Goal: Task Accomplishment & Management: Complete application form

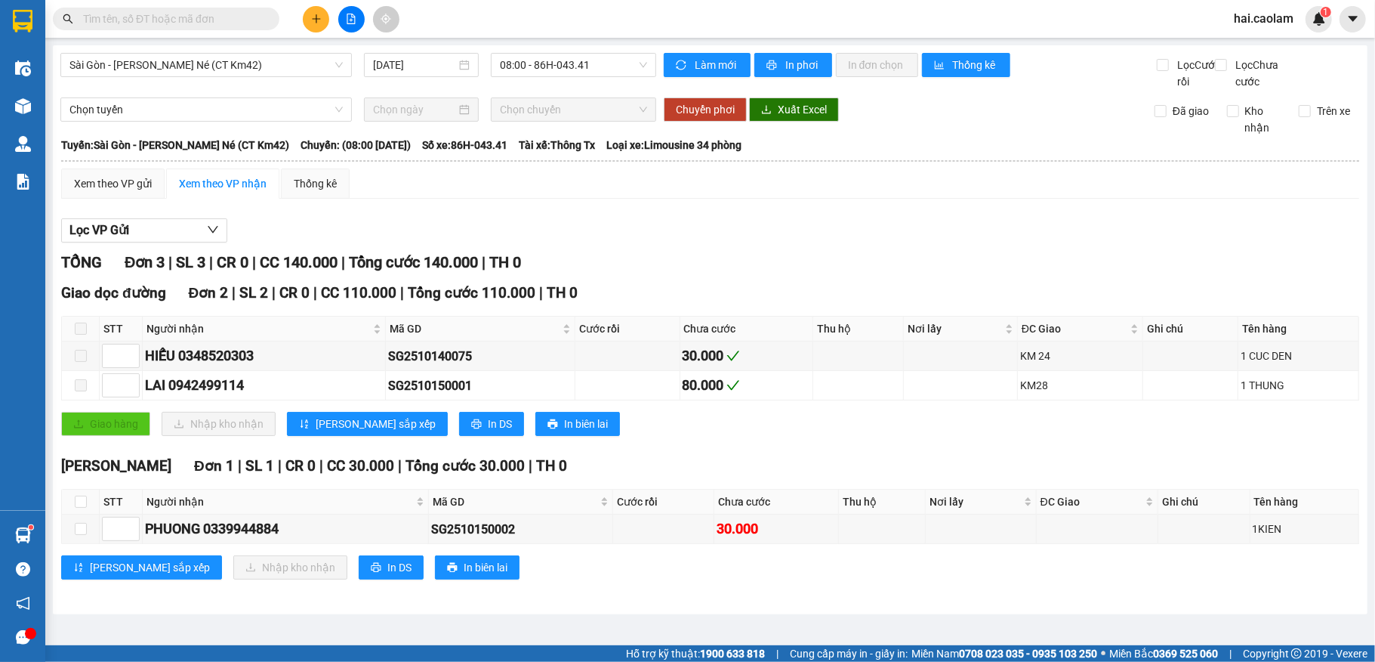
click at [233, 24] on input "text" at bounding box center [172, 19] width 178 height 17
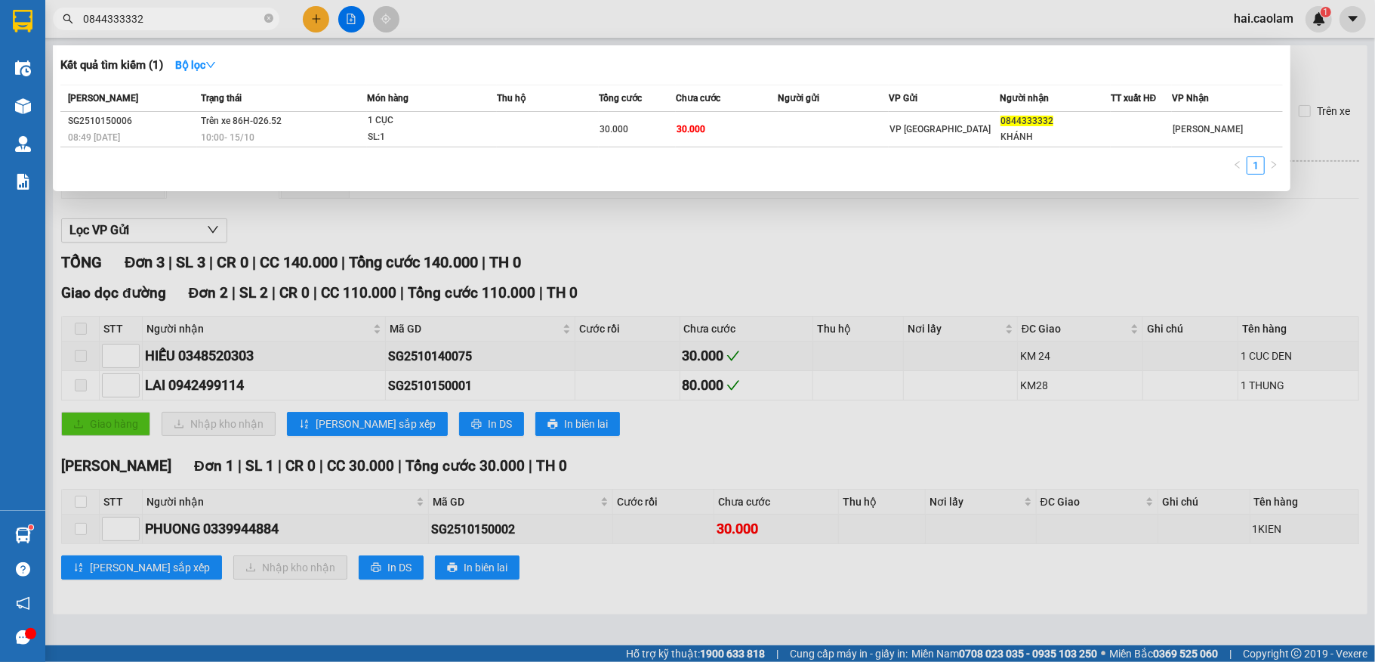
type input "0844333332"
click at [1237, 276] on div at bounding box center [687, 331] width 1375 height 662
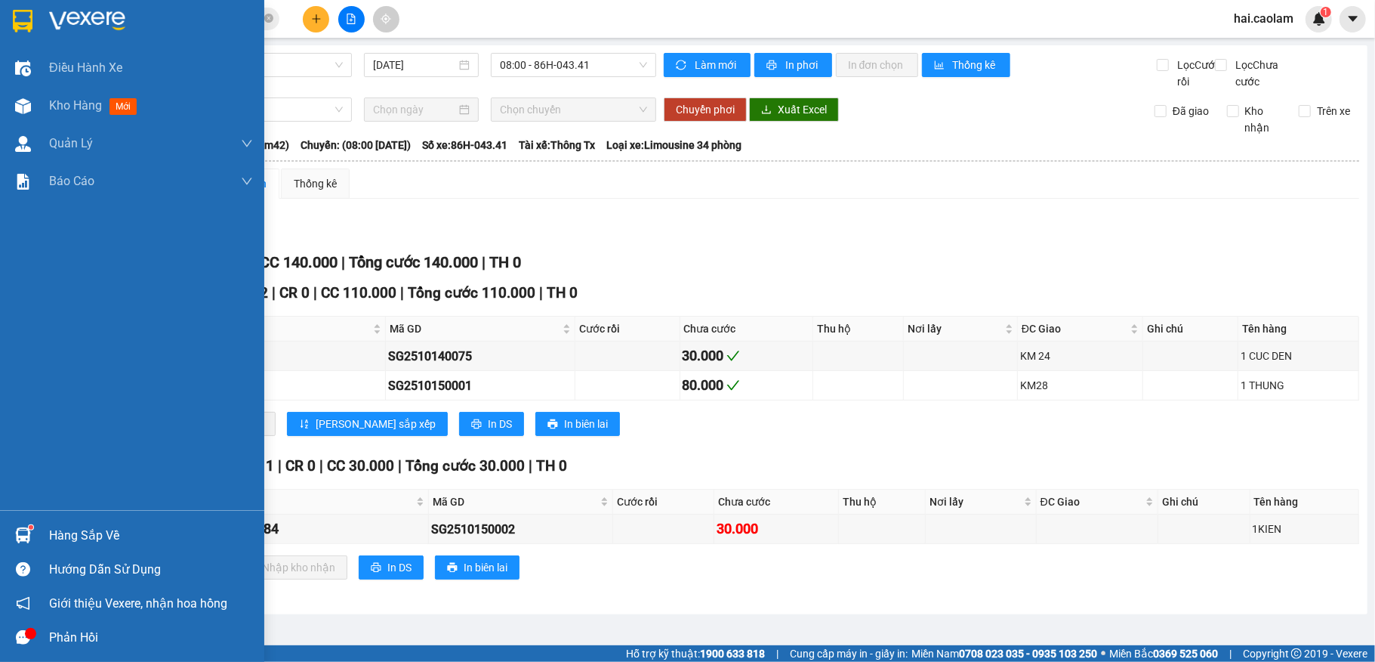
click at [82, 541] on div "Hàng sắp về" at bounding box center [151, 535] width 204 height 23
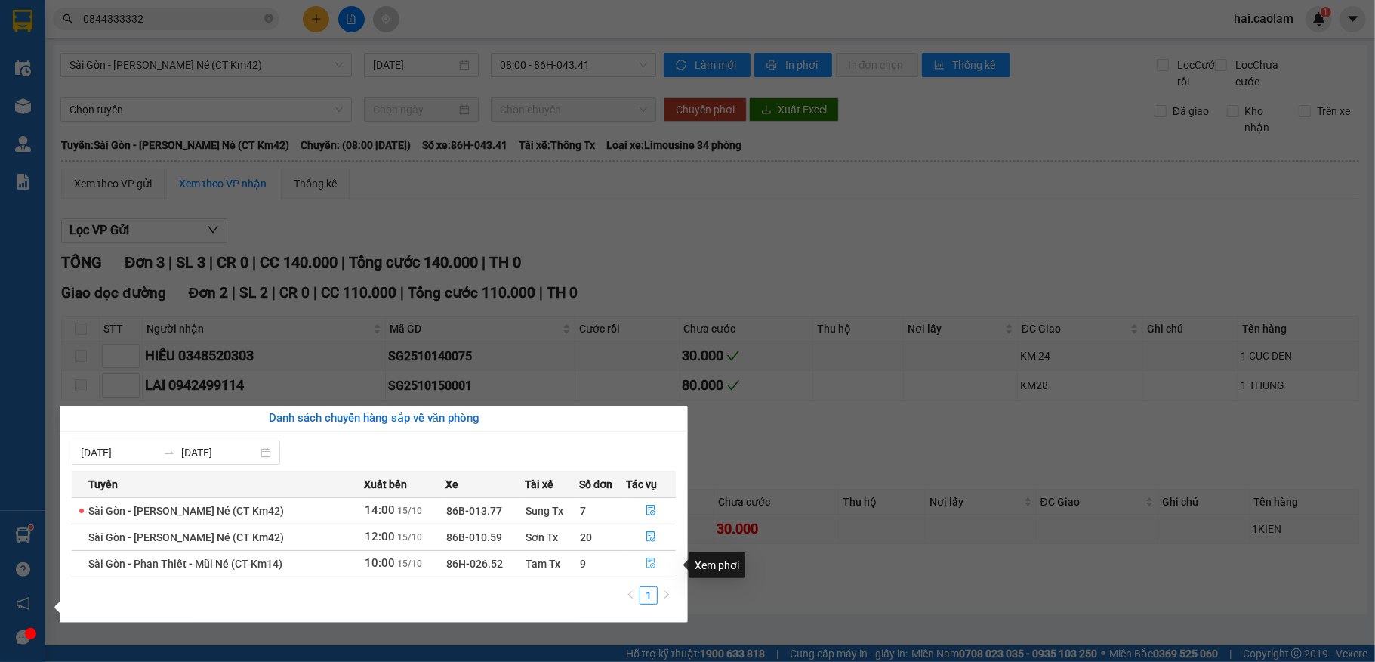
click at [653, 563] on icon "file-done" at bounding box center [651, 562] width 11 height 11
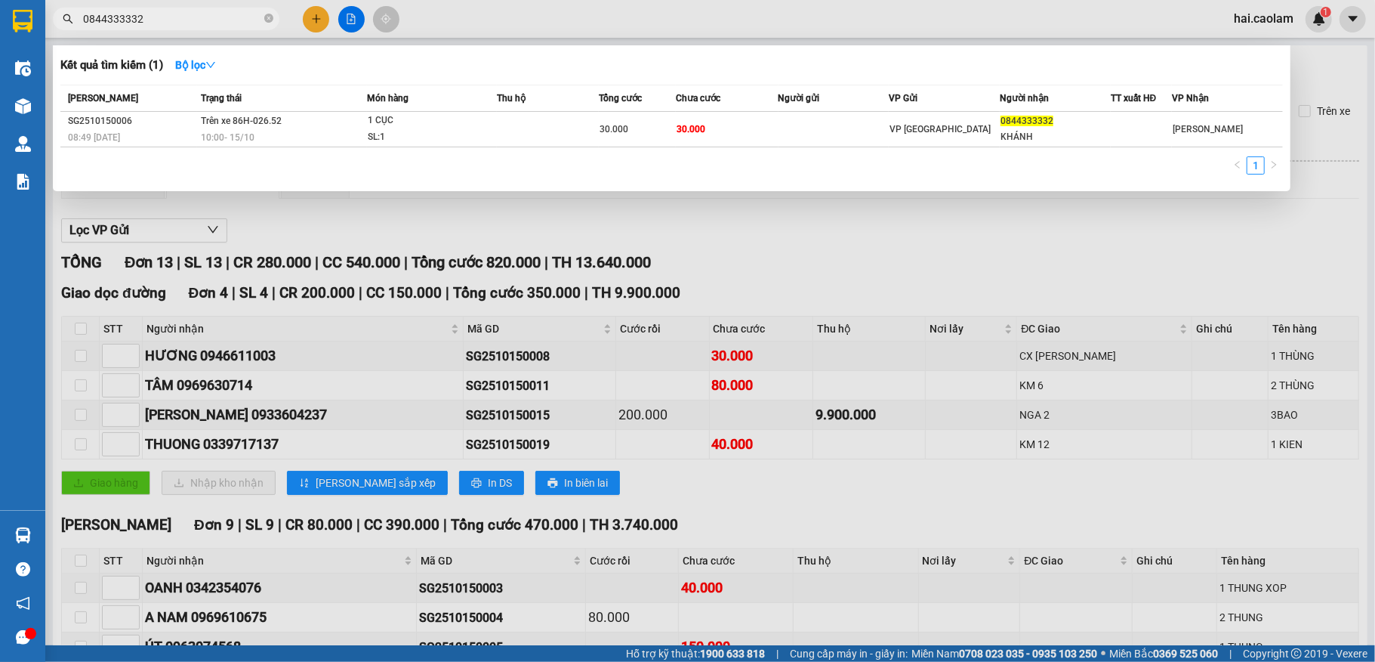
drag, startPoint x: 269, startPoint y: 18, endPoint x: 266, endPoint y: 1, distance: 17.6
click at [269, 17] on icon "close-circle" at bounding box center [268, 18] width 9 height 9
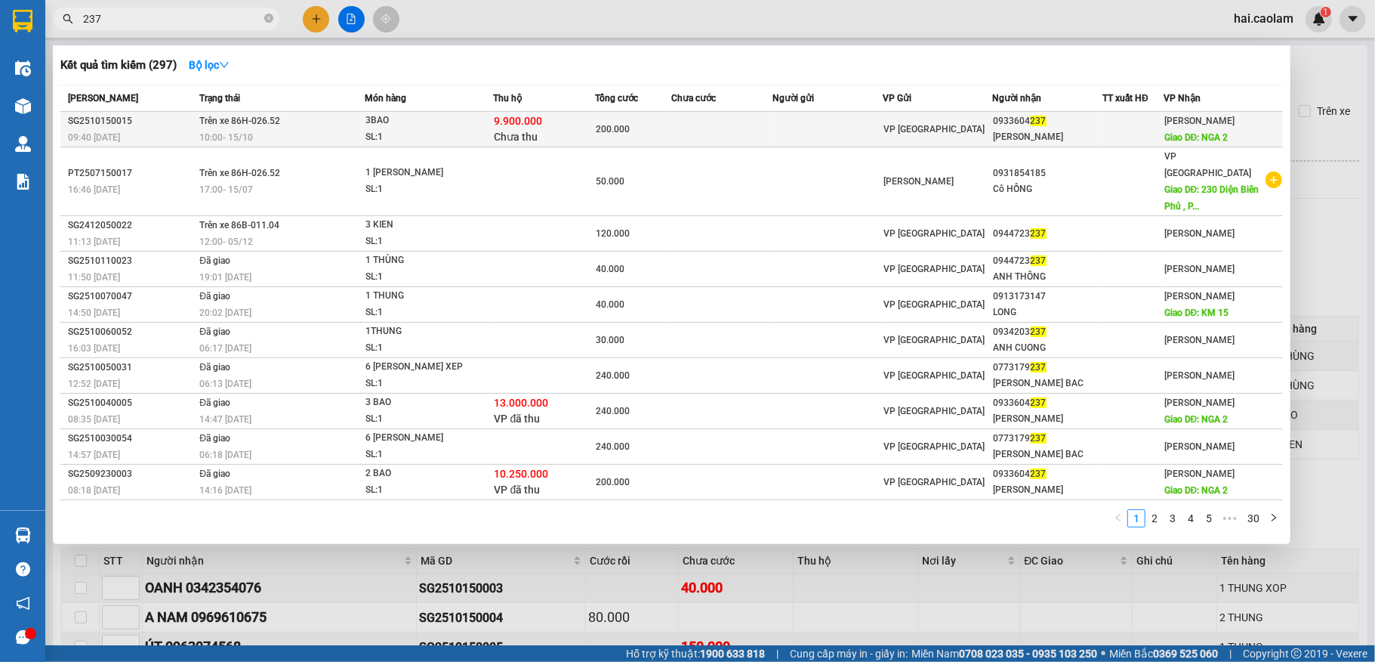
type input "237"
click at [577, 127] on div "9.900.000 Chưa thu" at bounding box center [545, 129] width 100 height 32
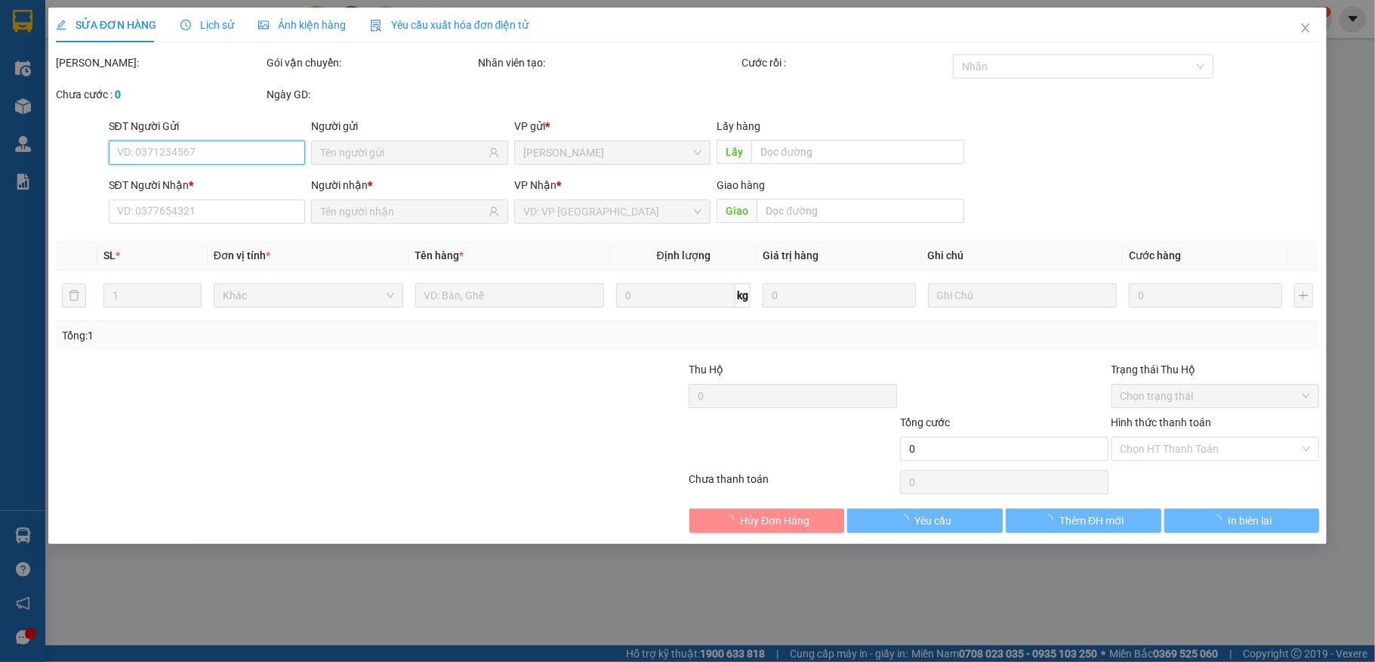
type input "0933604237"
type input "[PERSON_NAME]"
type input "NGA 2"
type input "9.900.000"
type input "200.000"
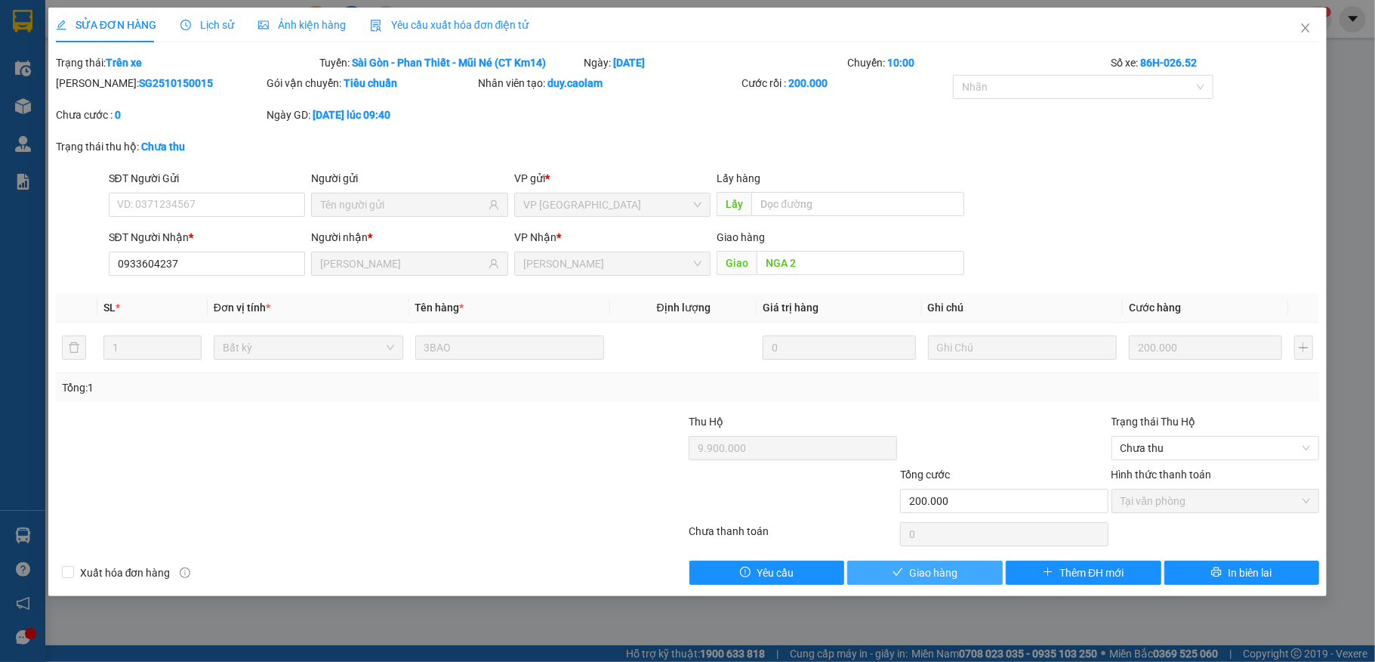
click at [940, 570] on span "Giao hàng" at bounding box center [933, 572] width 48 height 17
click at [1198, 448] on span "Chưa thu" at bounding box center [1216, 448] width 190 height 23
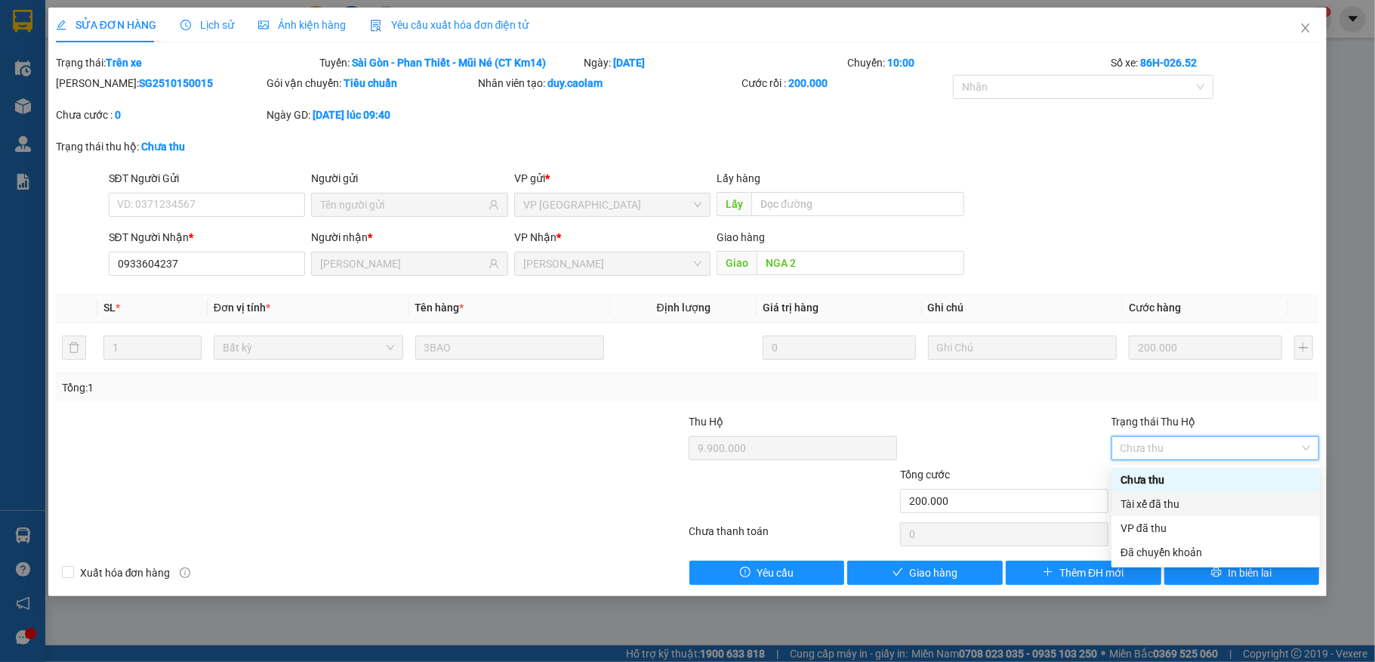
click at [1184, 505] on div "Tài xế đã thu" at bounding box center [1216, 503] width 190 height 17
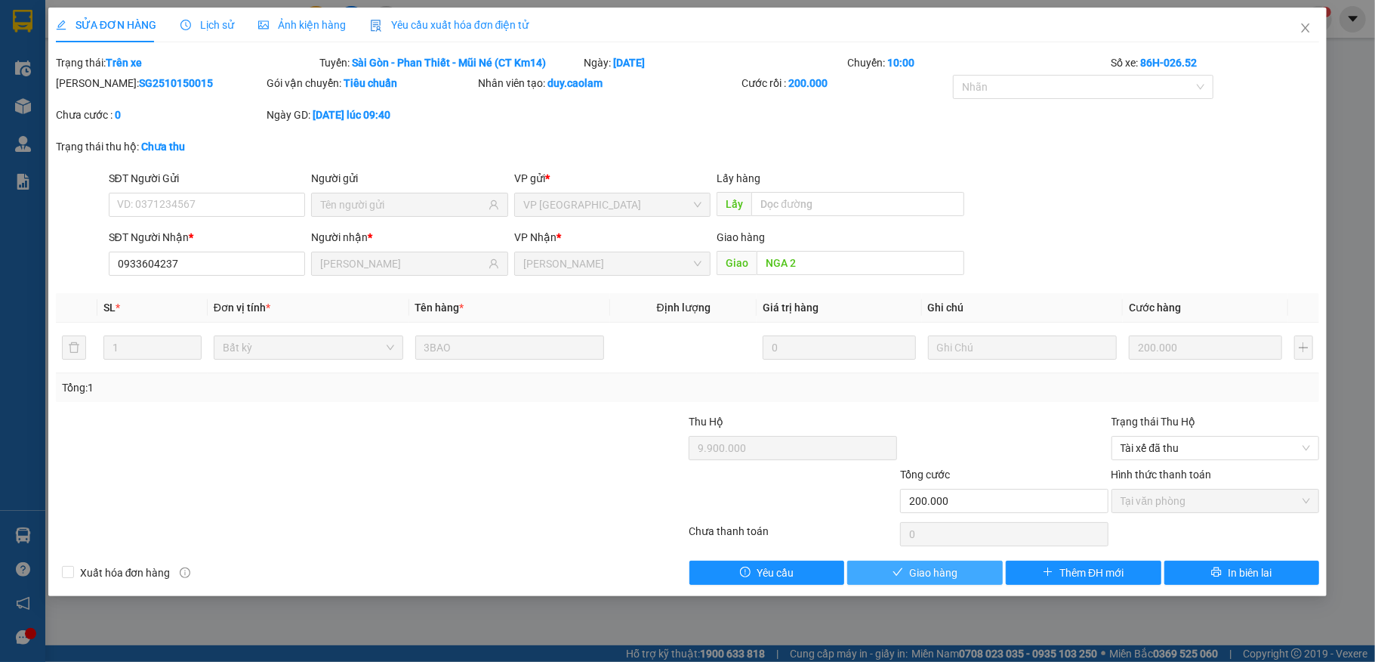
click at [943, 568] on span "Giao hàng" at bounding box center [933, 572] width 48 height 17
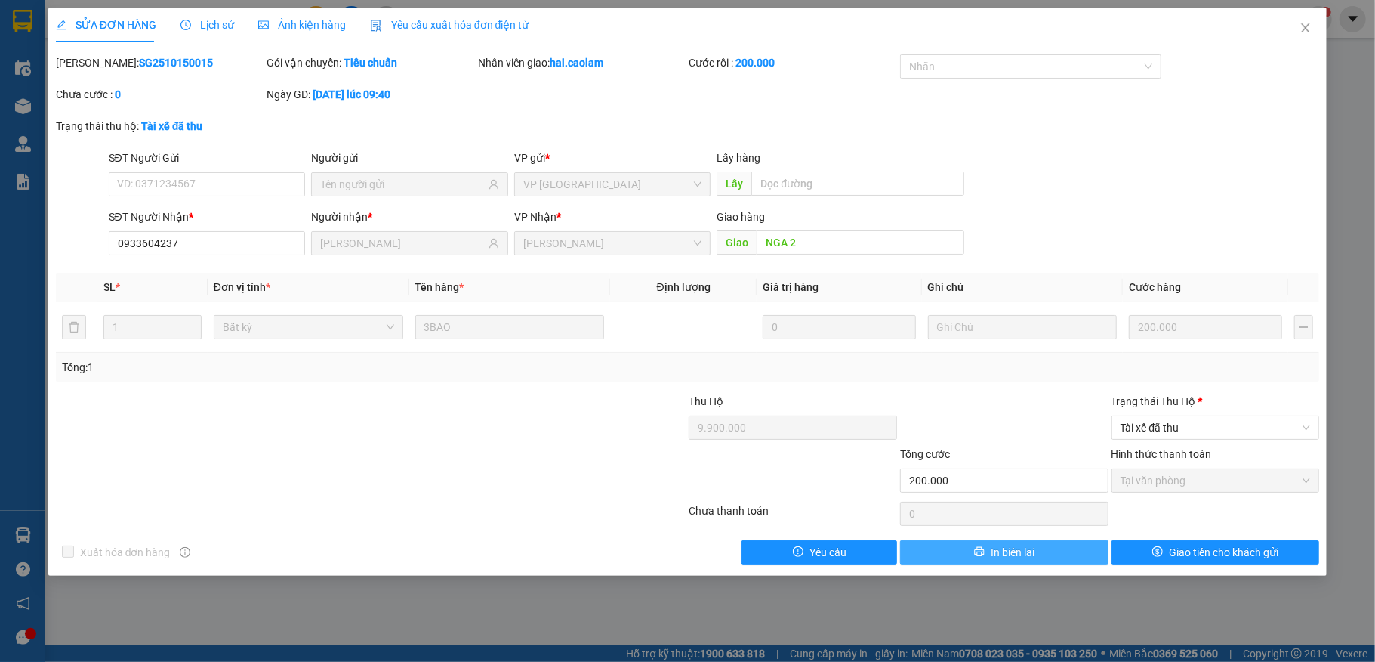
click at [1030, 551] on span "In biên lai" at bounding box center [1013, 552] width 44 height 17
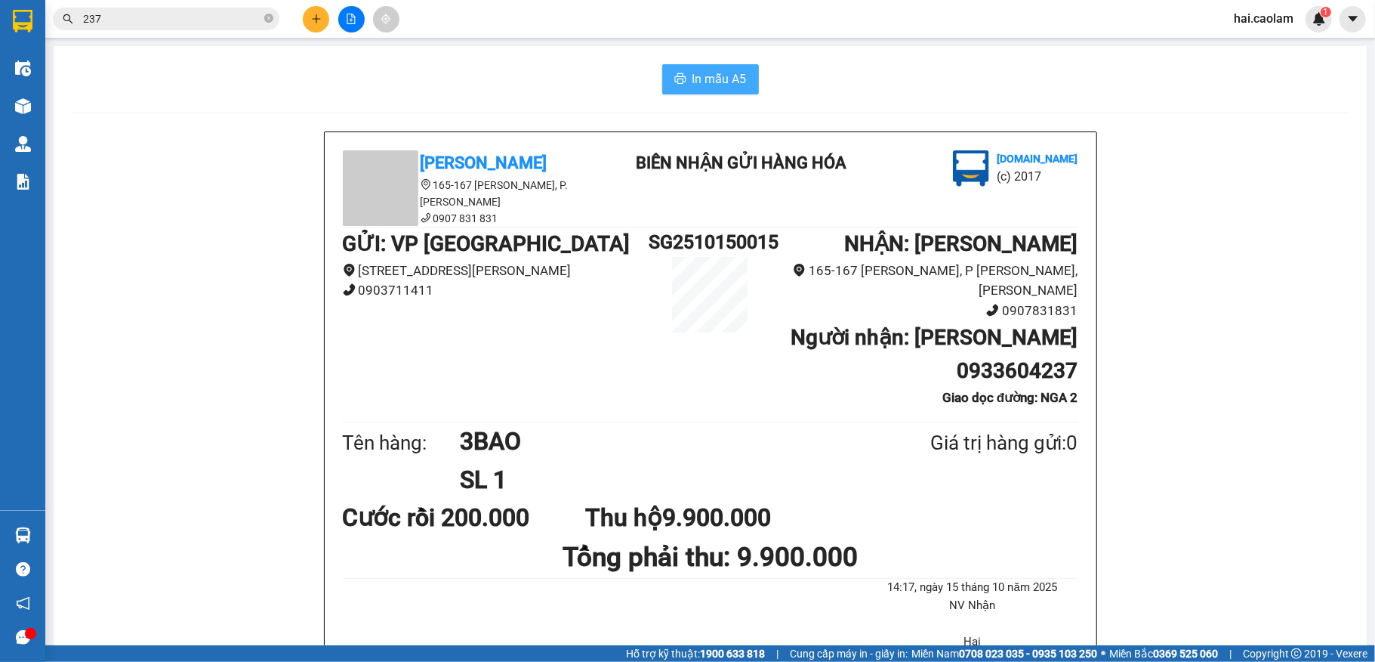
click at [726, 73] on span "In mẫu A5" at bounding box center [720, 78] width 54 height 19
click at [314, 23] on icon "plus" at bounding box center [316, 19] width 11 height 11
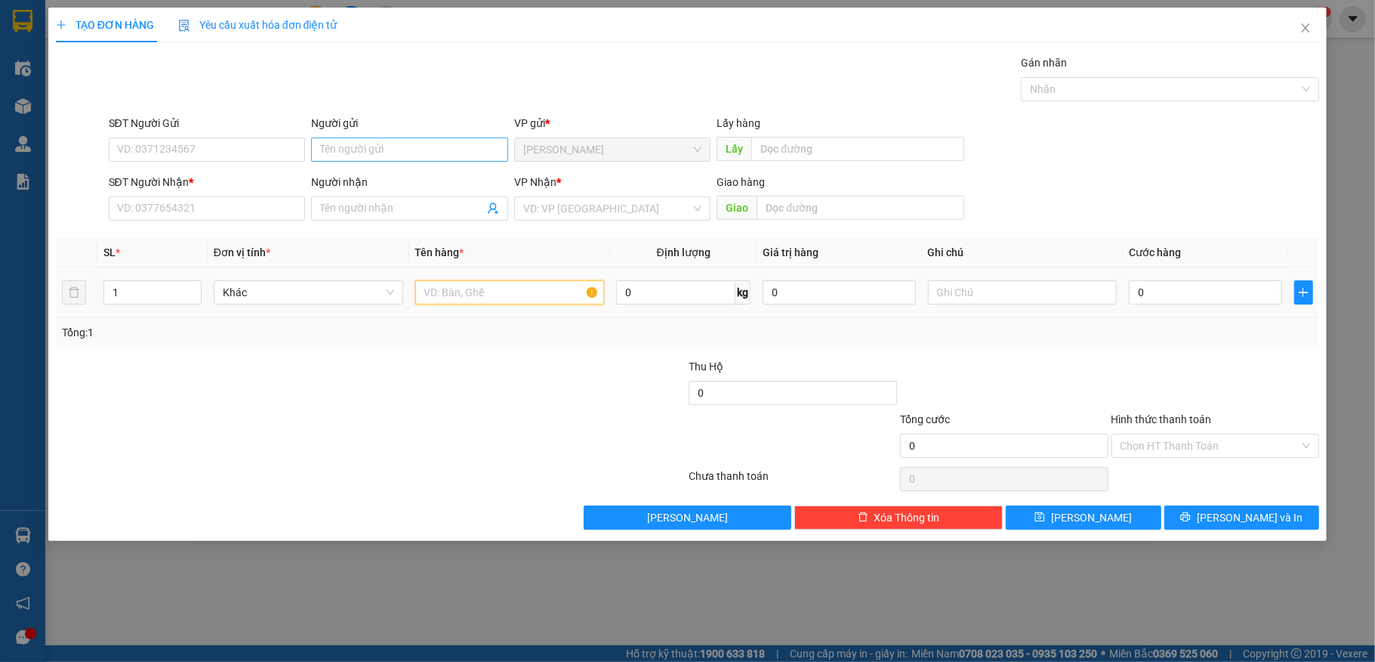
drag, startPoint x: 488, startPoint y: 293, endPoint x: 452, endPoint y: 159, distance: 139.2
click at [489, 290] on input "text" at bounding box center [510, 292] width 190 height 24
type input "1 xốp"
type input "4"
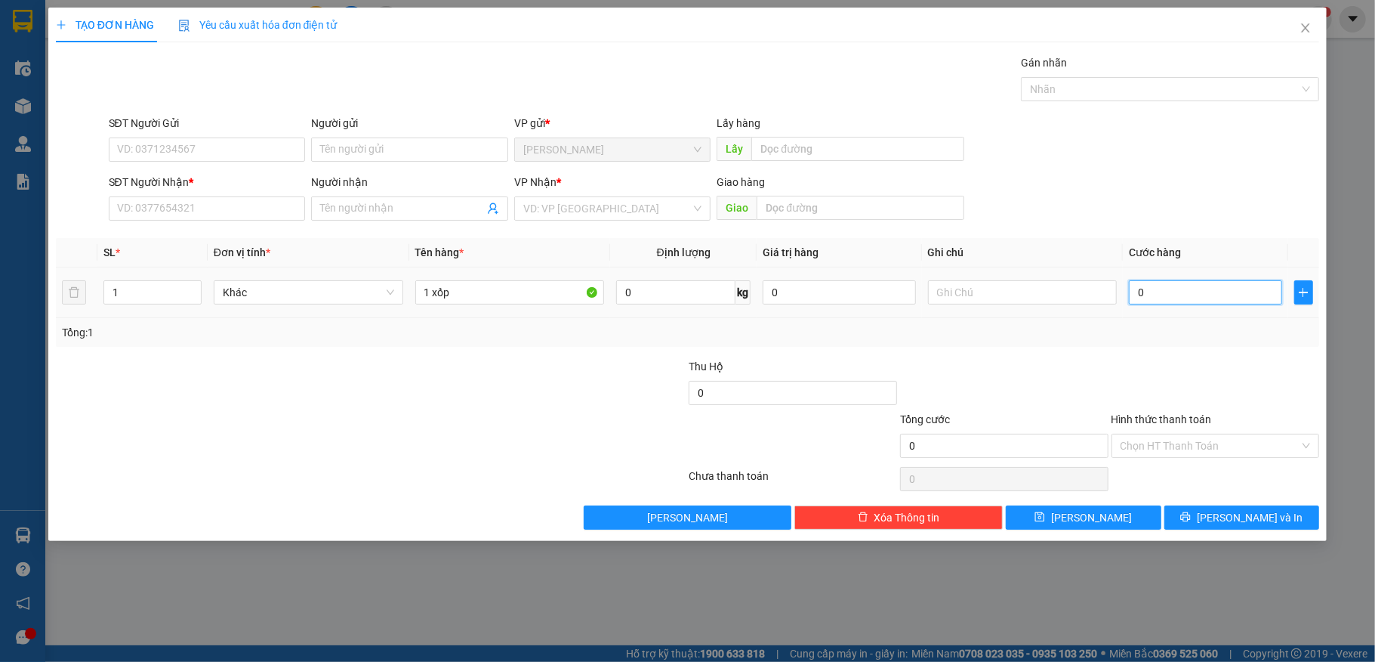
type input "4"
type input "40"
click at [1205, 450] on input "Hình thức thanh toán" at bounding box center [1211, 445] width 180 height 23
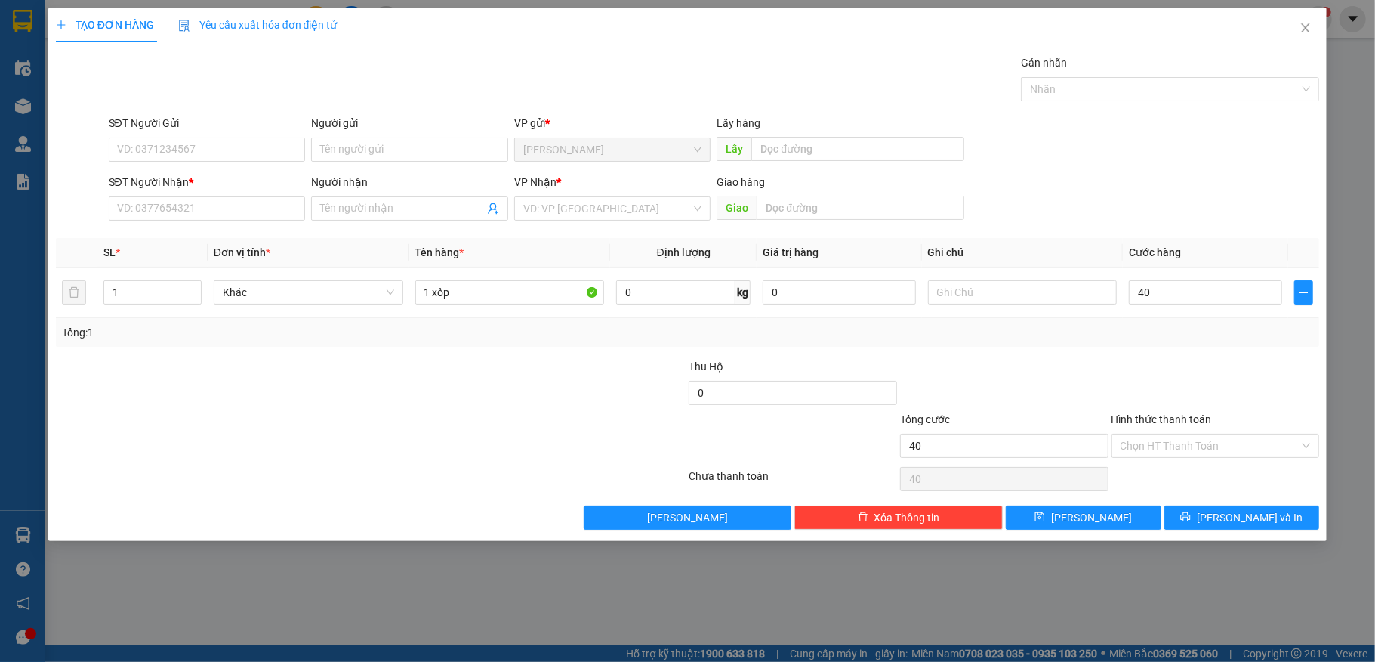
type input "40.000"
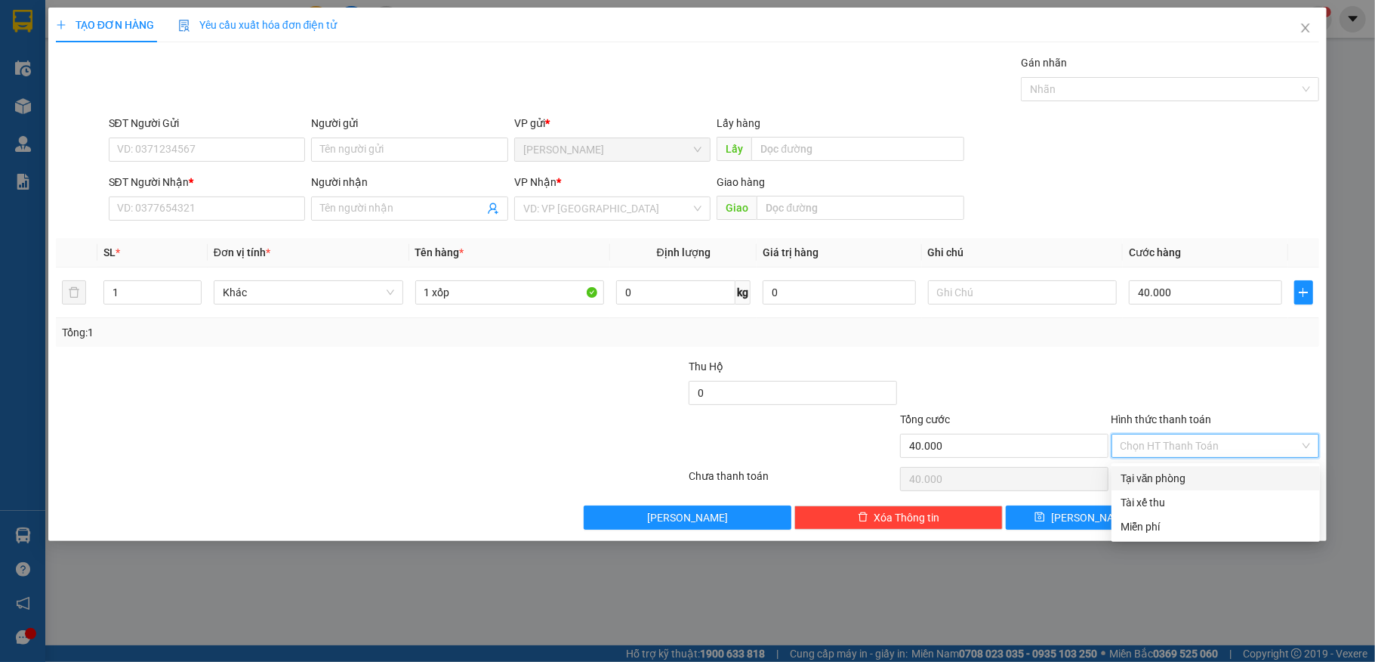
click at [1205, 470] on div "Tại văn phòng" at bounding box center [1216, 478] width 190 height 17
type input "0"
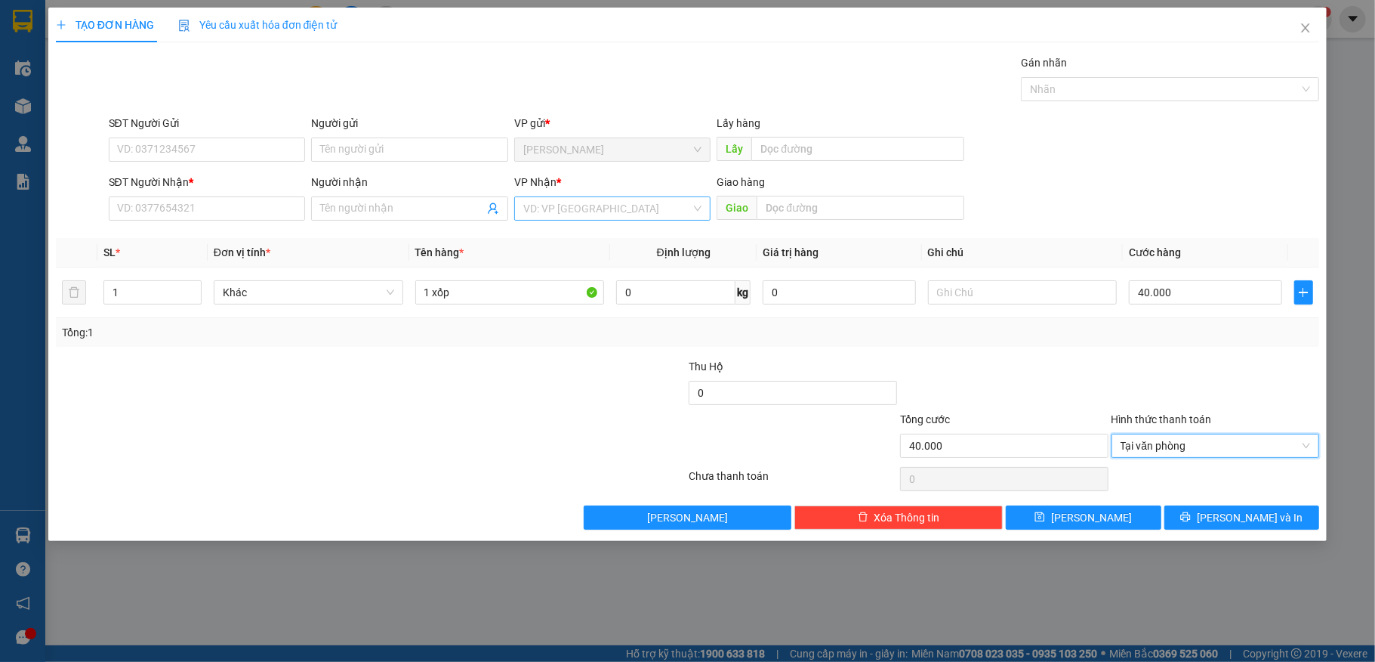
click at [593, 211] on input "search" at bounding box center [607, 208] width 168 height 23
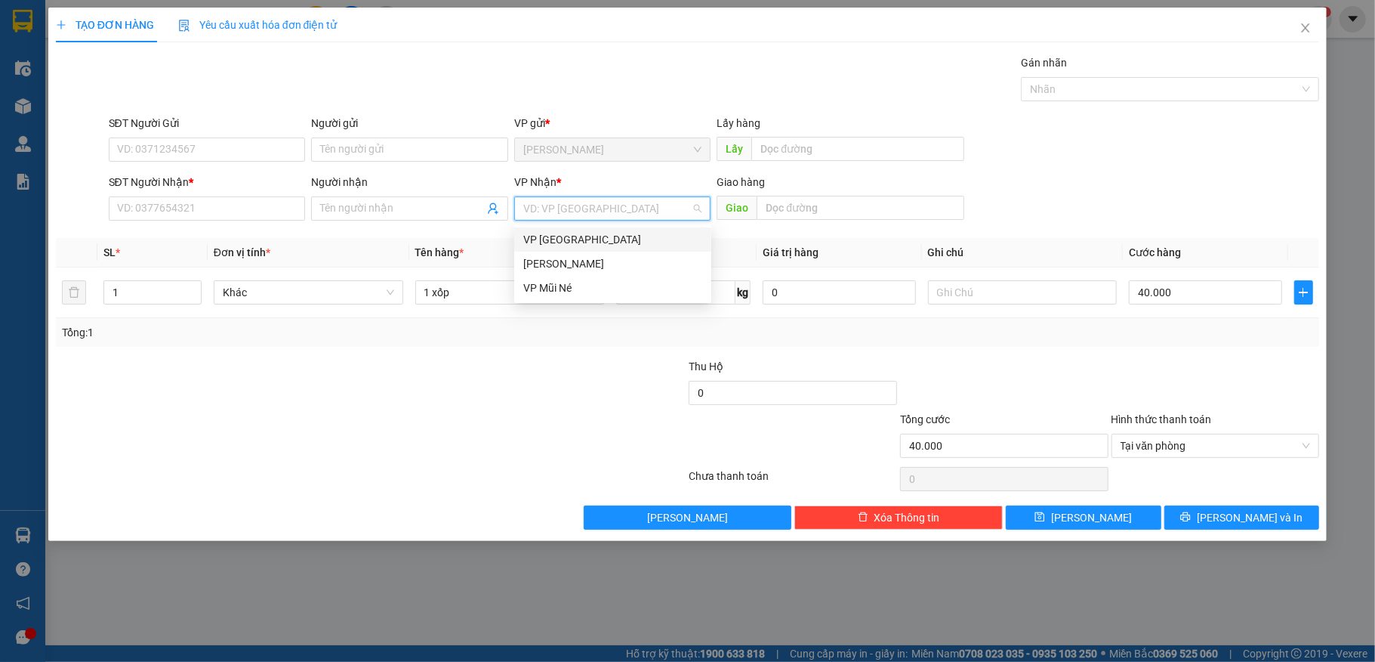
drag, startPoint x: 631, startPoint y: 245, endPoint x: 488, endPoint y: 169, distance: 162.5
click at [628, 245] on div "VP [GEOGRAPHIC_DATA]" at bounding box center [612, 239] width 179 height 17
click at [601, 239] on div "VP [GEOGRAPHIC_DATA]" at bounding box center [612, 239] width 179 height 17
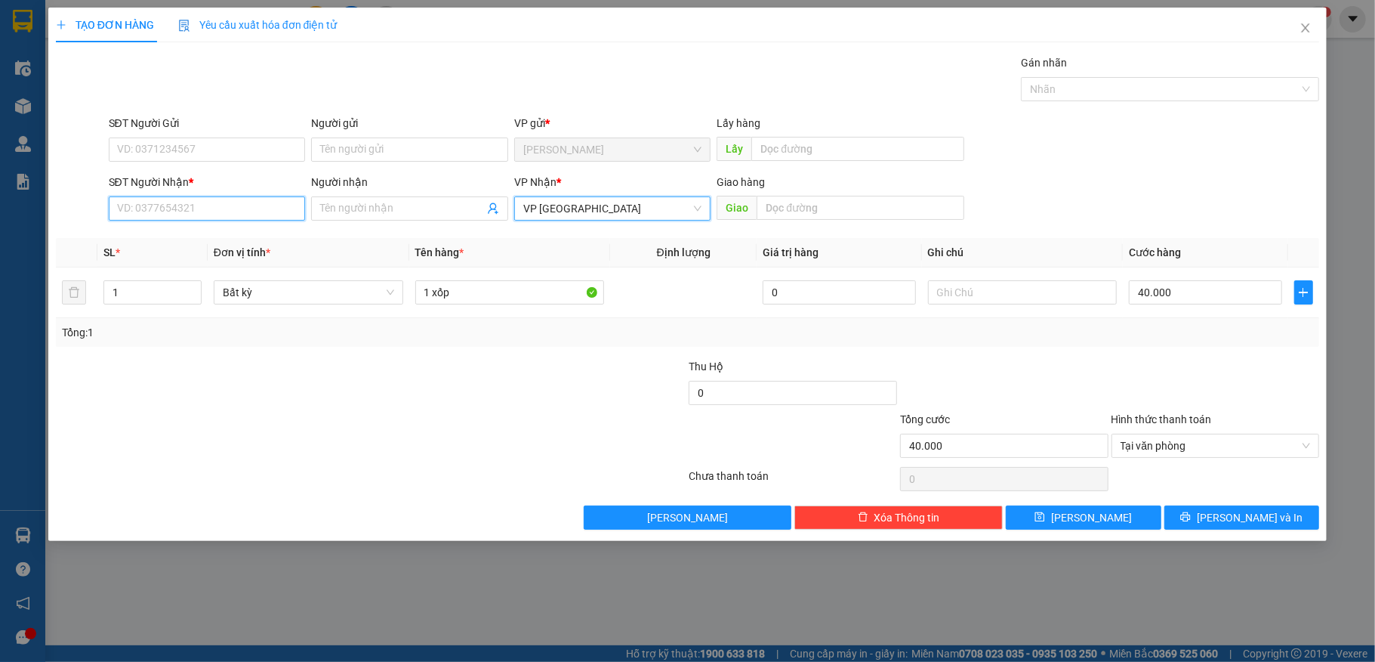
click at [160, 219] on input "SĐT Người Nhận *" at bounding box center [207, 208] width 197 height 24
click at [1309, 28] on icon "close" at bounding box center [1306, 28] width 12 height 12
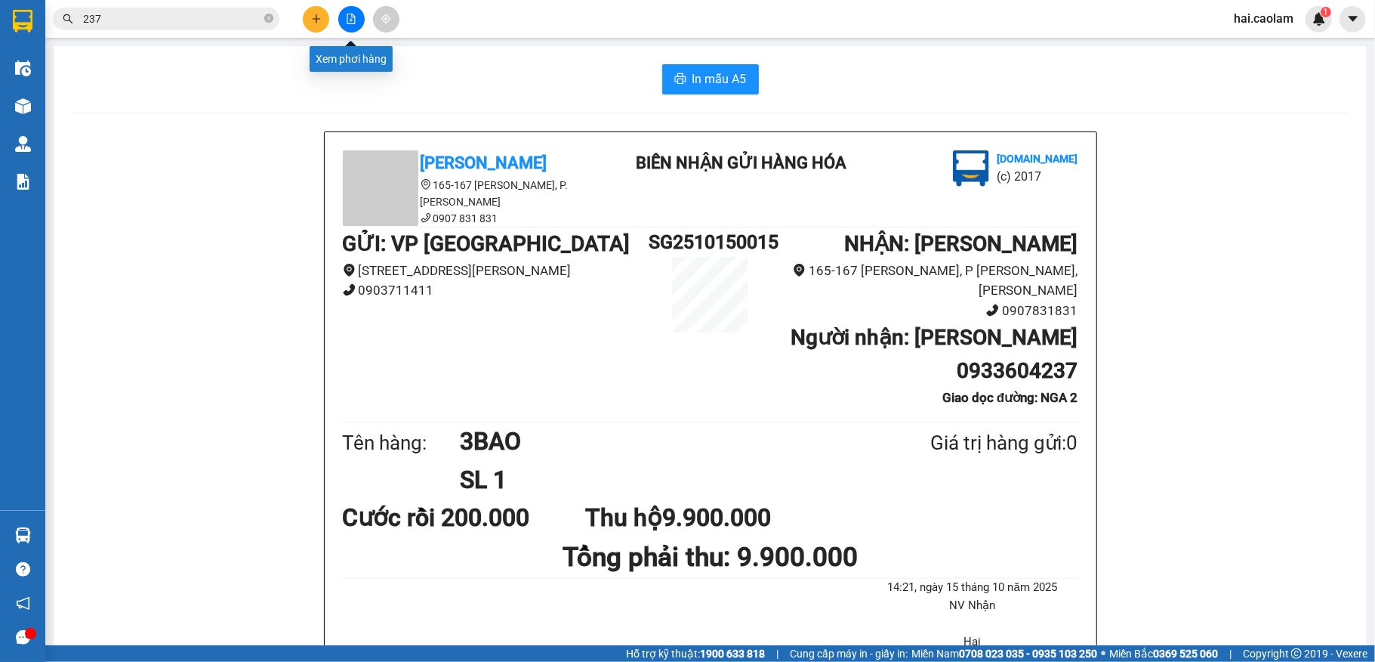
click at [353, 18] on icon "file-add" at bounding box center [351, 19] width 11 height 11
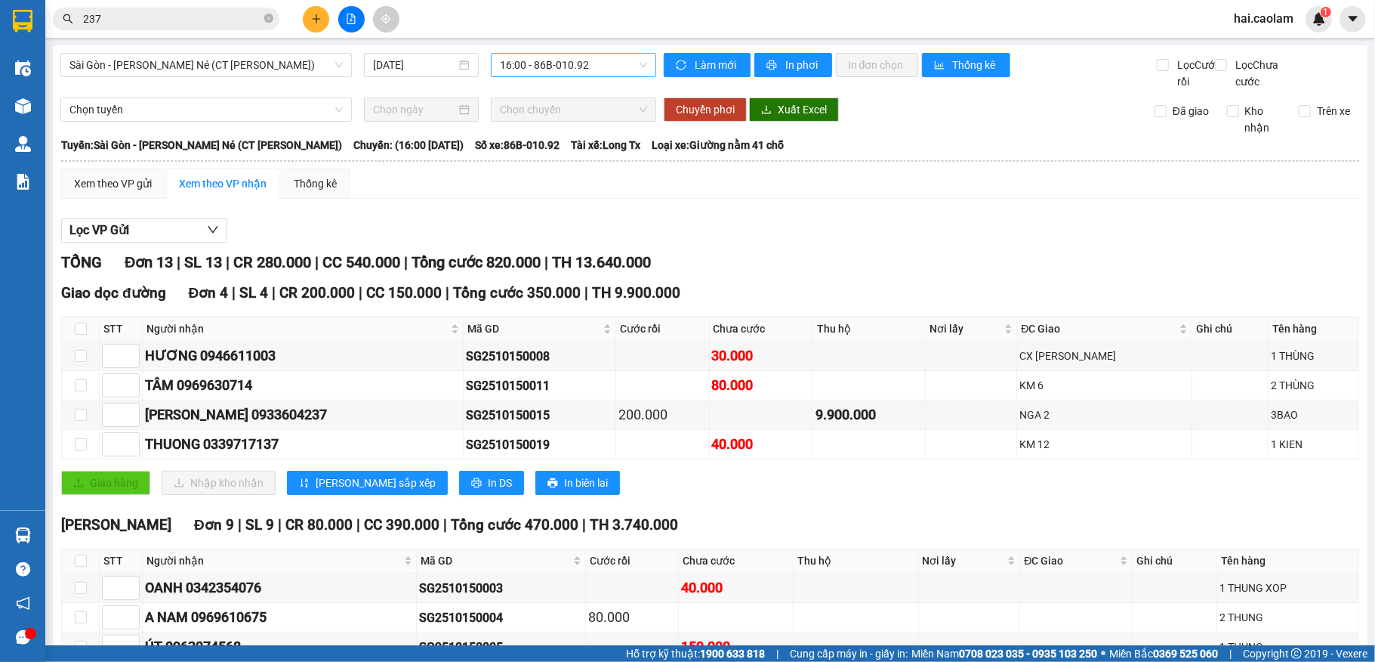
click at [581, 70] on span "16:00 - 86B-010.92" at bounding box center [573, 65] width 147 height 23
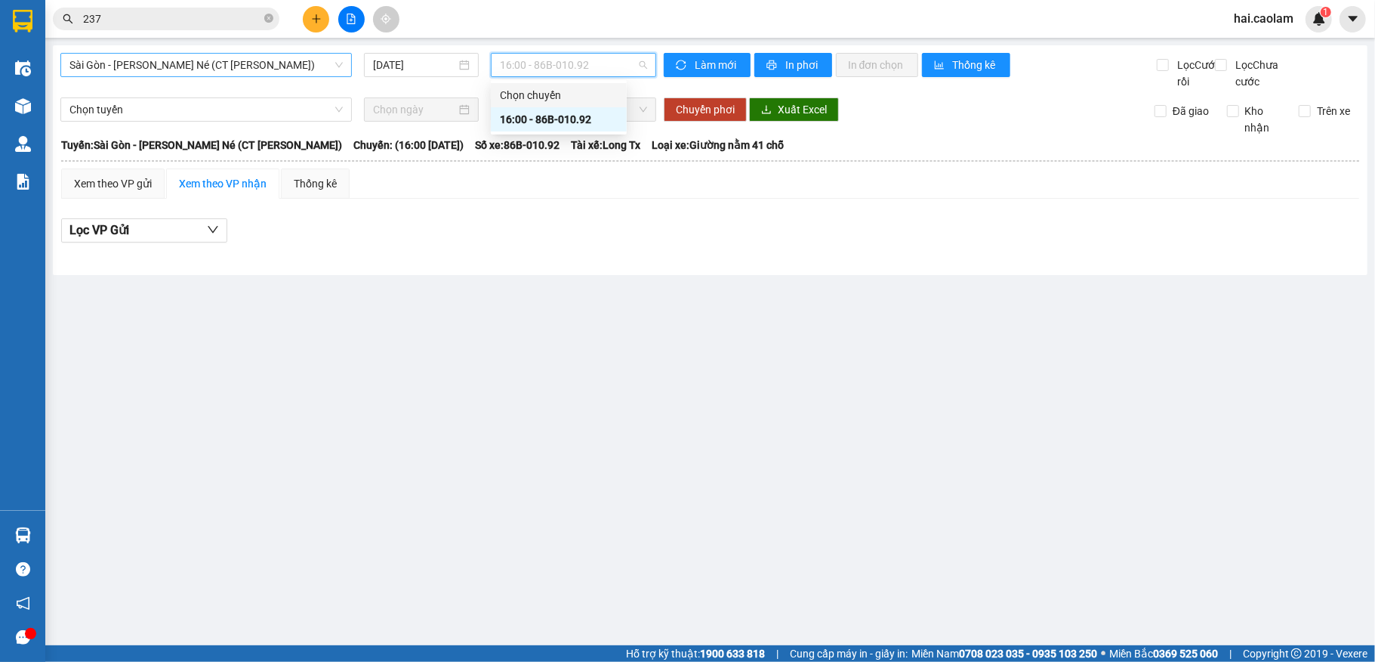
click at [270, 56] on span "Sài Gòn - [PERSON_NAME] Né (CT [PERSON_NAME])" at bounding box center [205, 65] width 273 height 23
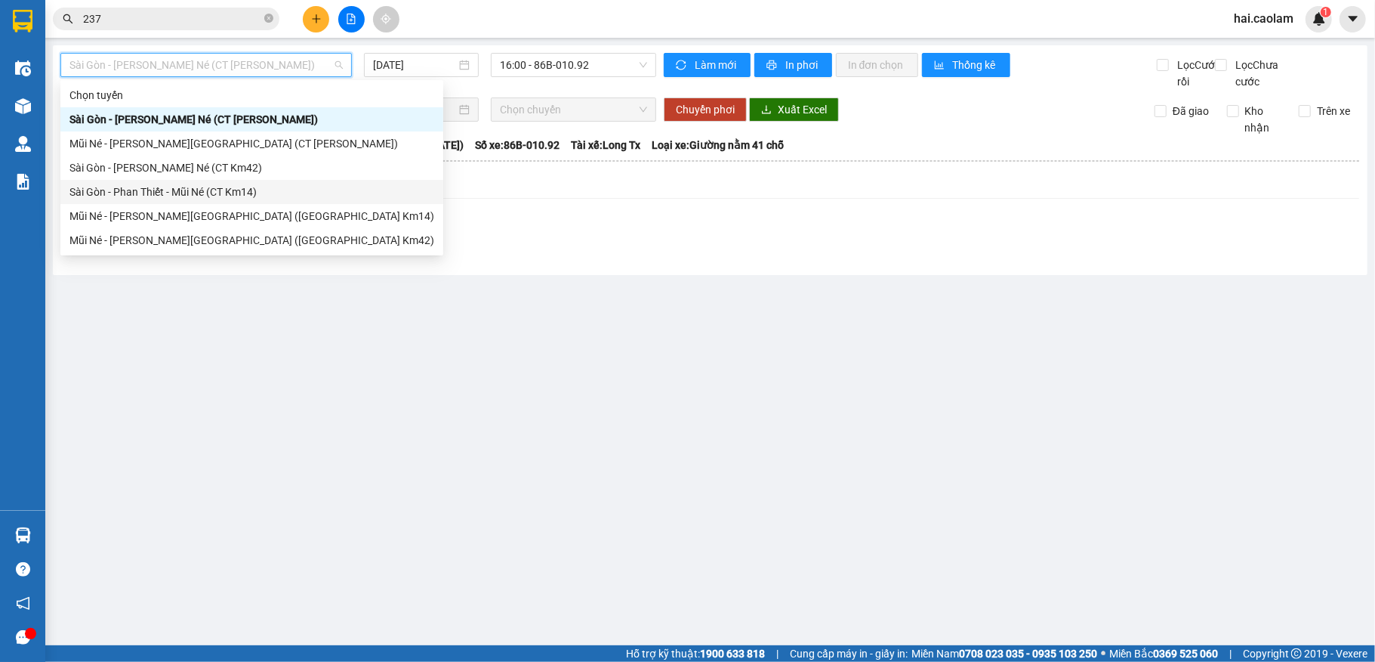
click at [282, 190] on div "Sài Gòn - Phan Thiết - Mũi Né (CT Km14)" at bounding box center [251, 192] width 365 height 17
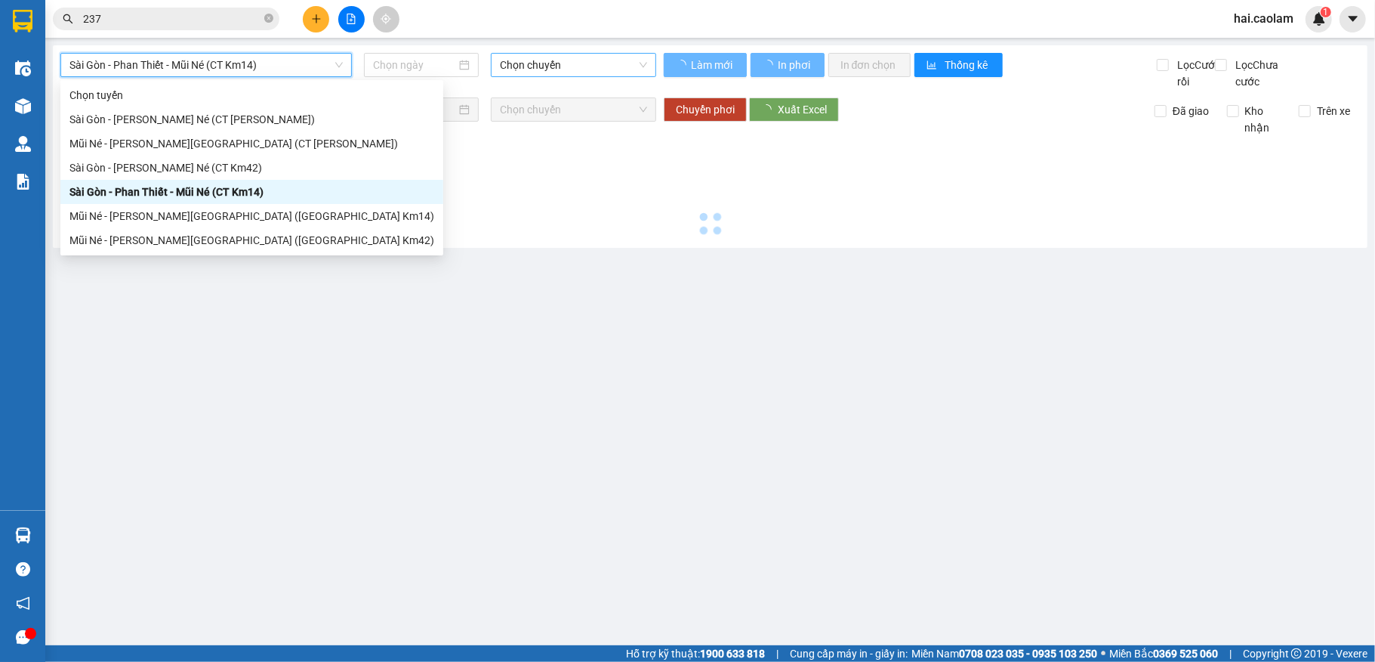
type input "[DATE]"
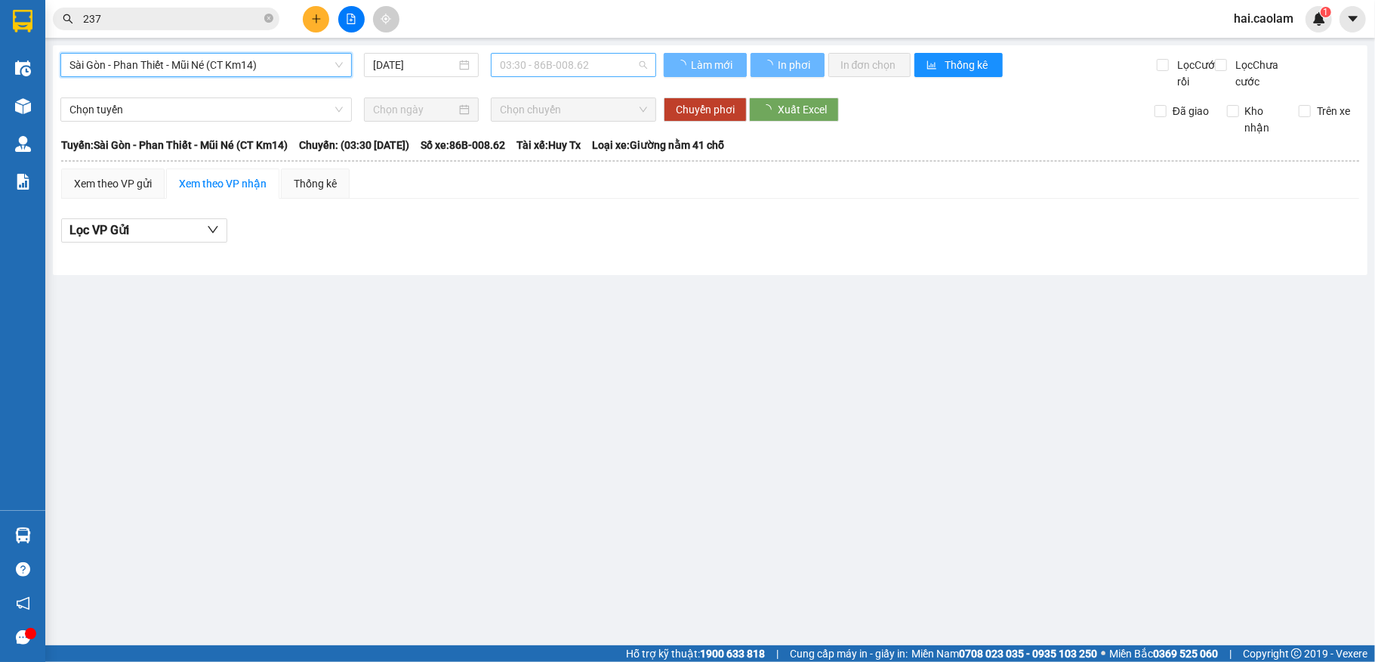
click at [524, 71] on span "03:30 - 86B-008.62" at bounding box center [573, 65] width 147 height 23
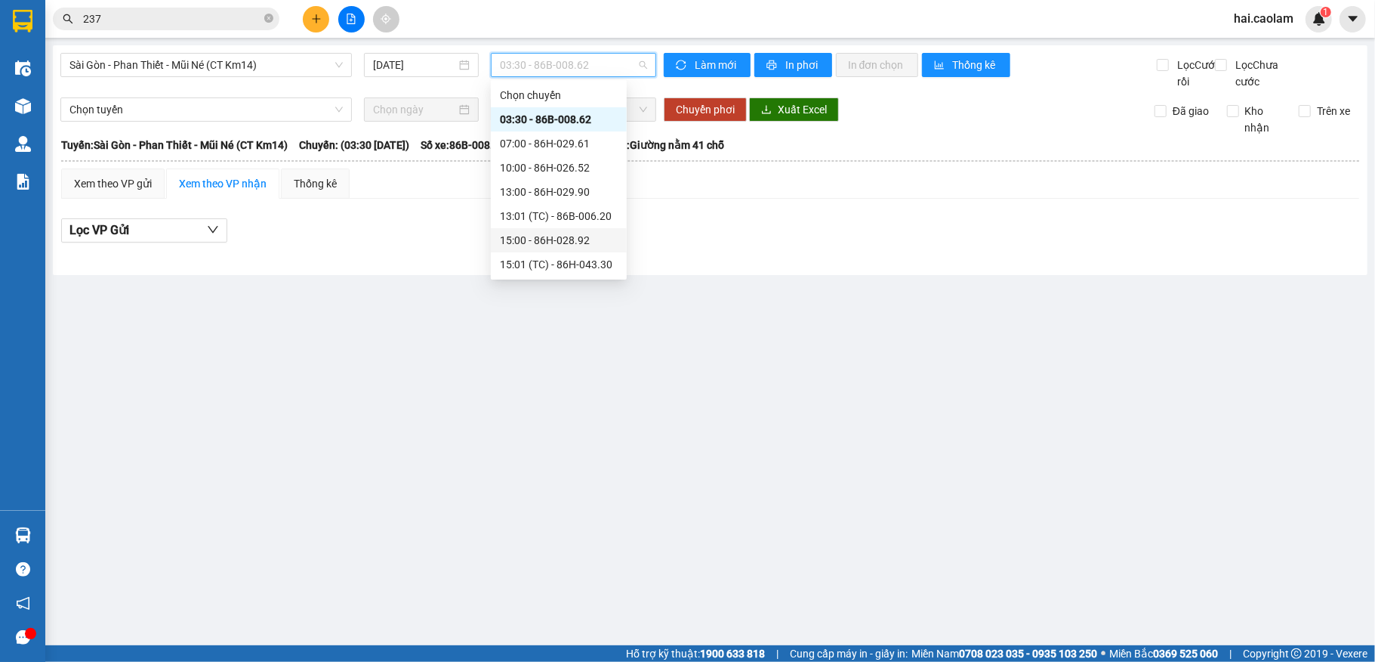
scroll to position [48, 0]
click at [566, 127] on div "10:00 - 86H-026.52" at bounding box center [559, 119] width 118 height 17
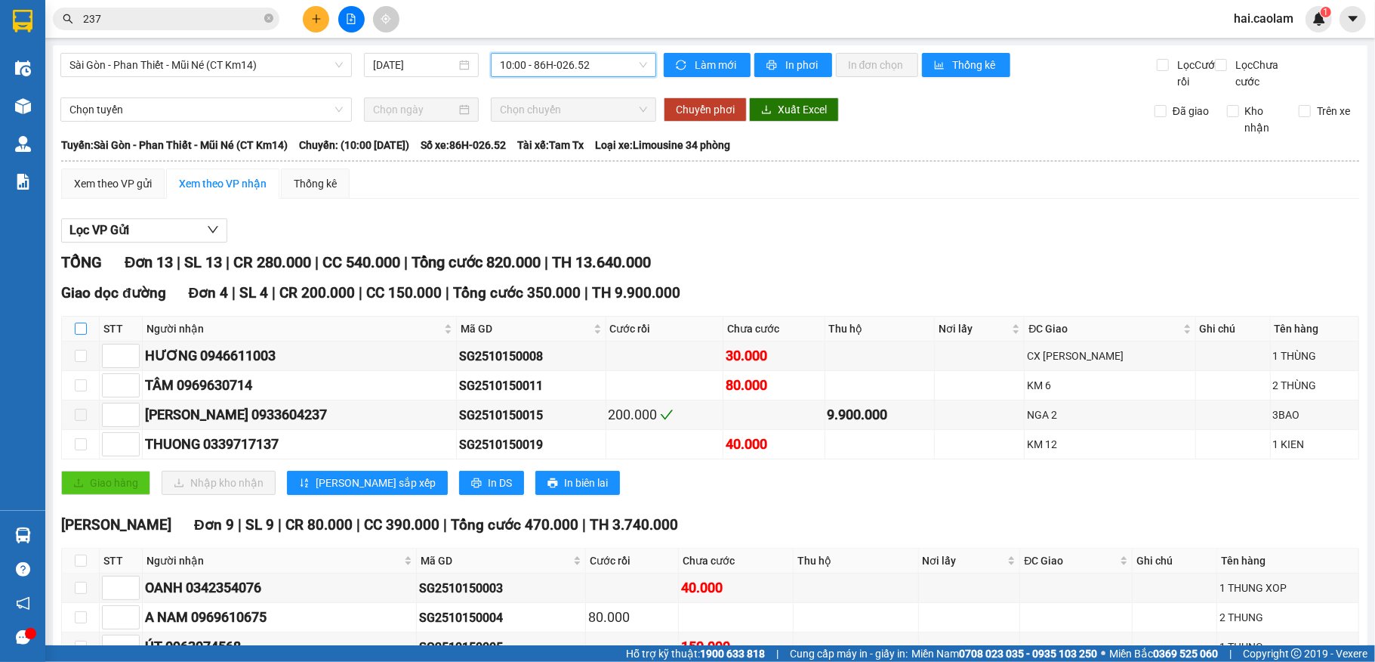
click at [79, 335] on input "checkbox" at bounding box center [81, 329] width 12 height 12
checkbox input "true"
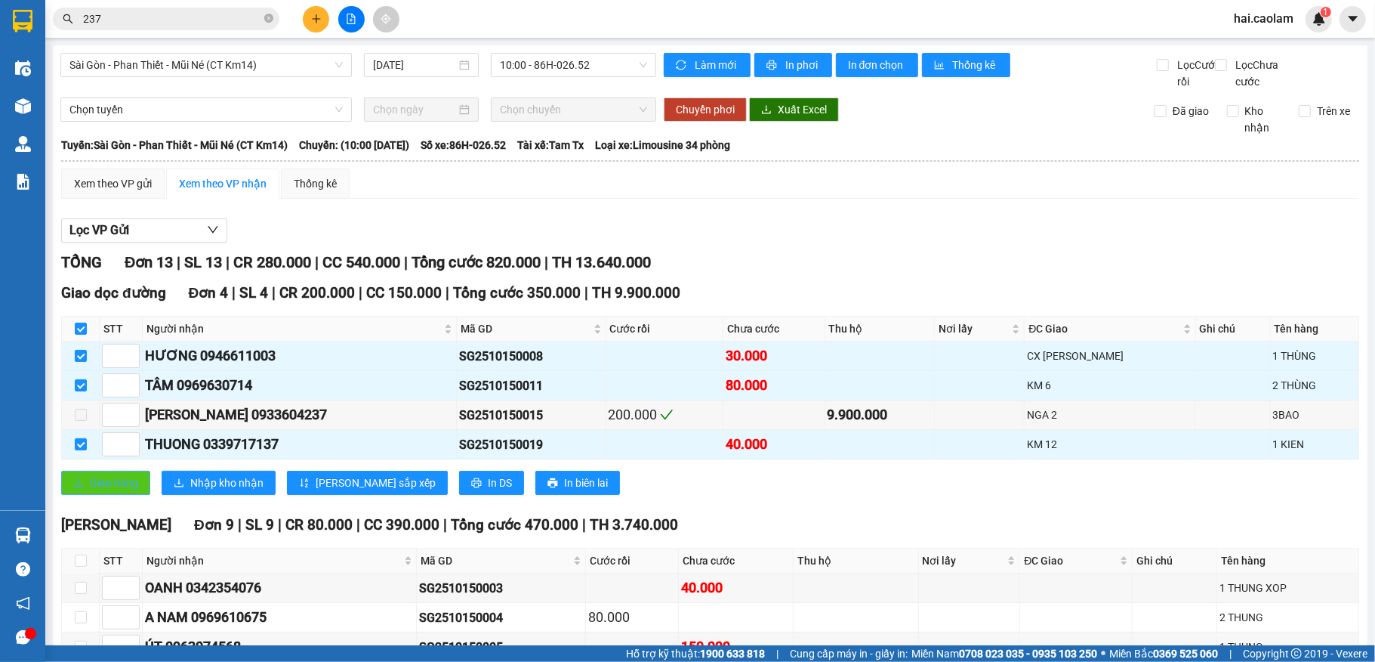
click at [125, 491] on span "Giao hàng" at bounding box center [114, 482] width 48 height 17
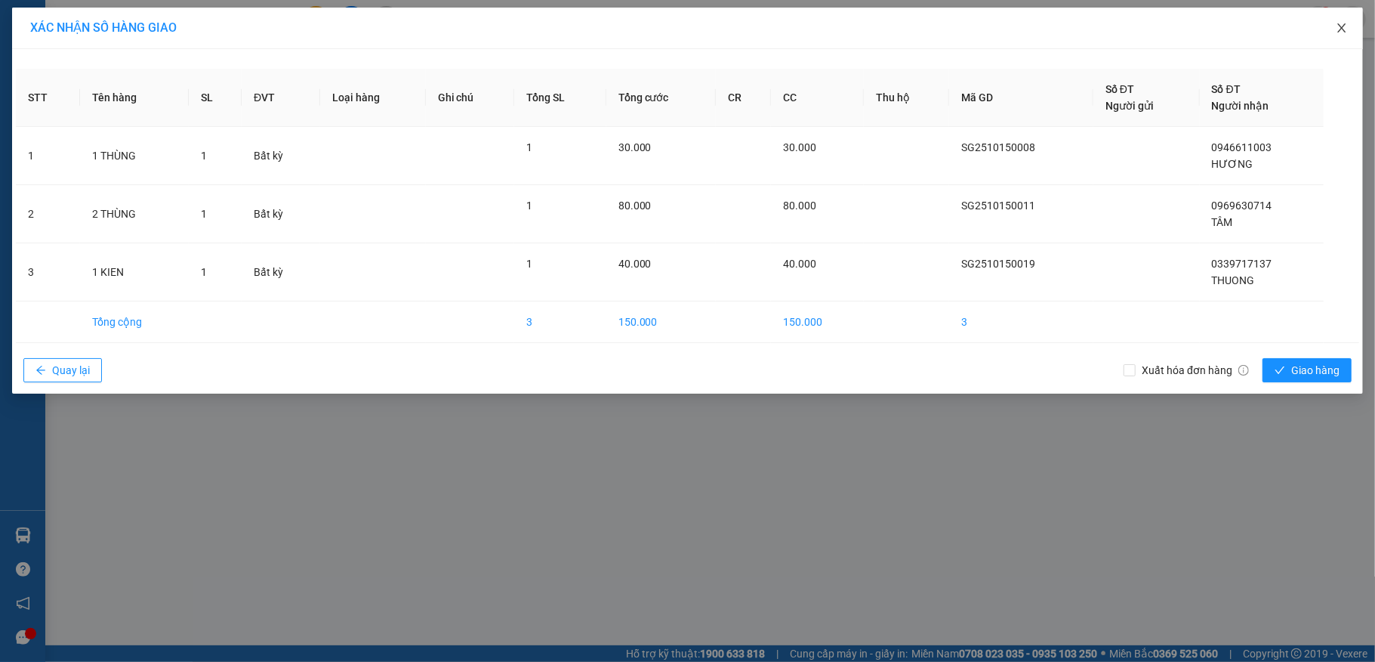
click at [1345, 27] on icon "close" at bounding box center [1342, 28] width 12 height 12
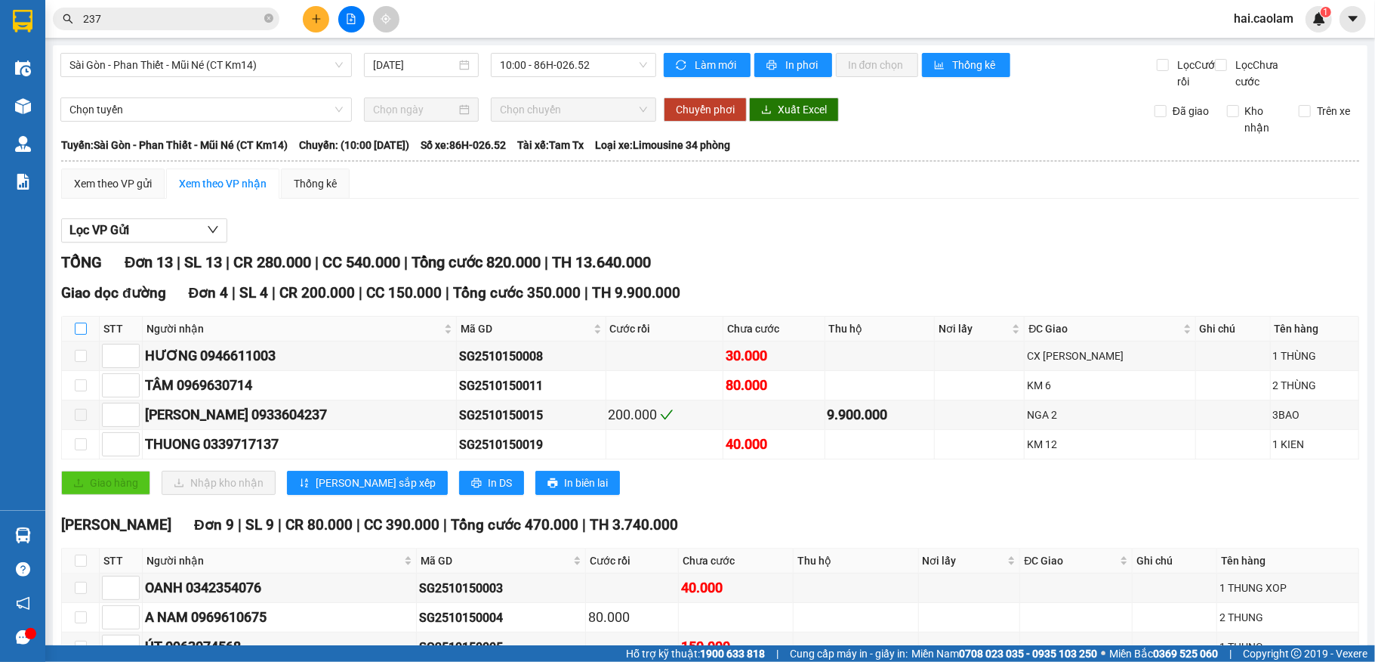
click at [76, 335] on input "checkbox" at bounding box center [81, 329] width 12 height 12
checkbox input "true"
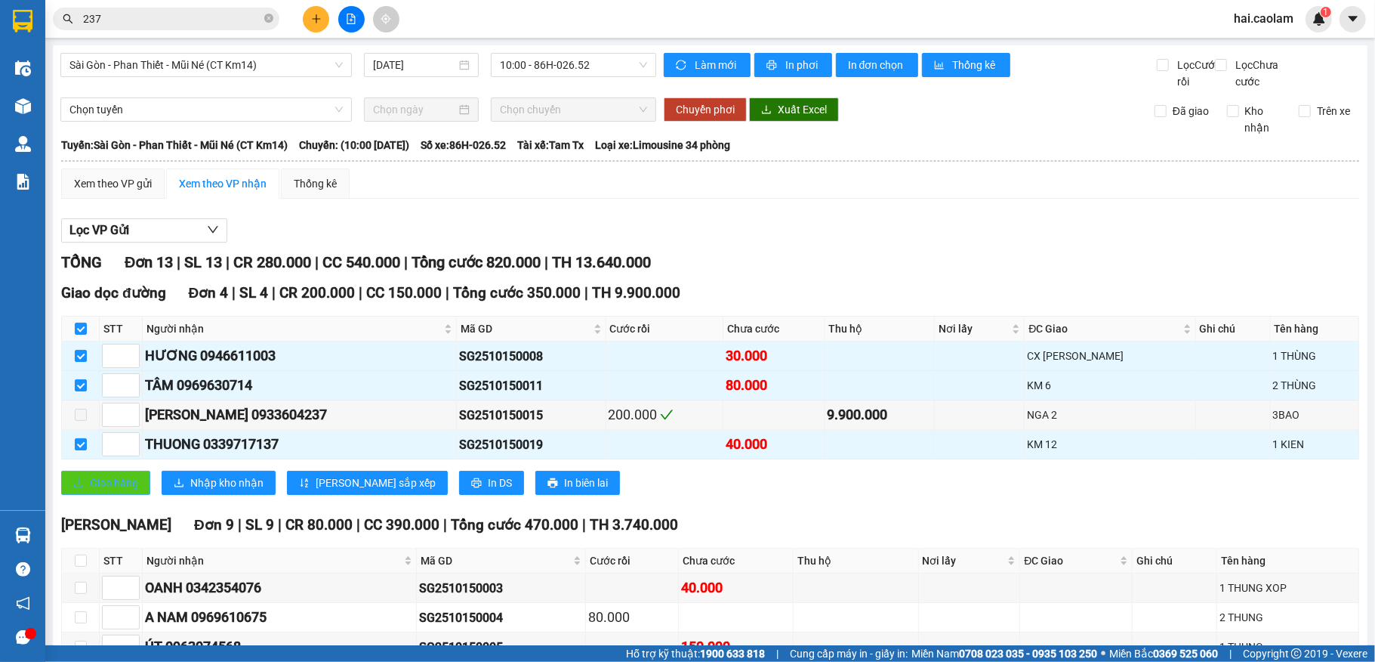
click at [101, 491] on span "Giao hàng" at bounding box center [114, 482] width 48 height 17
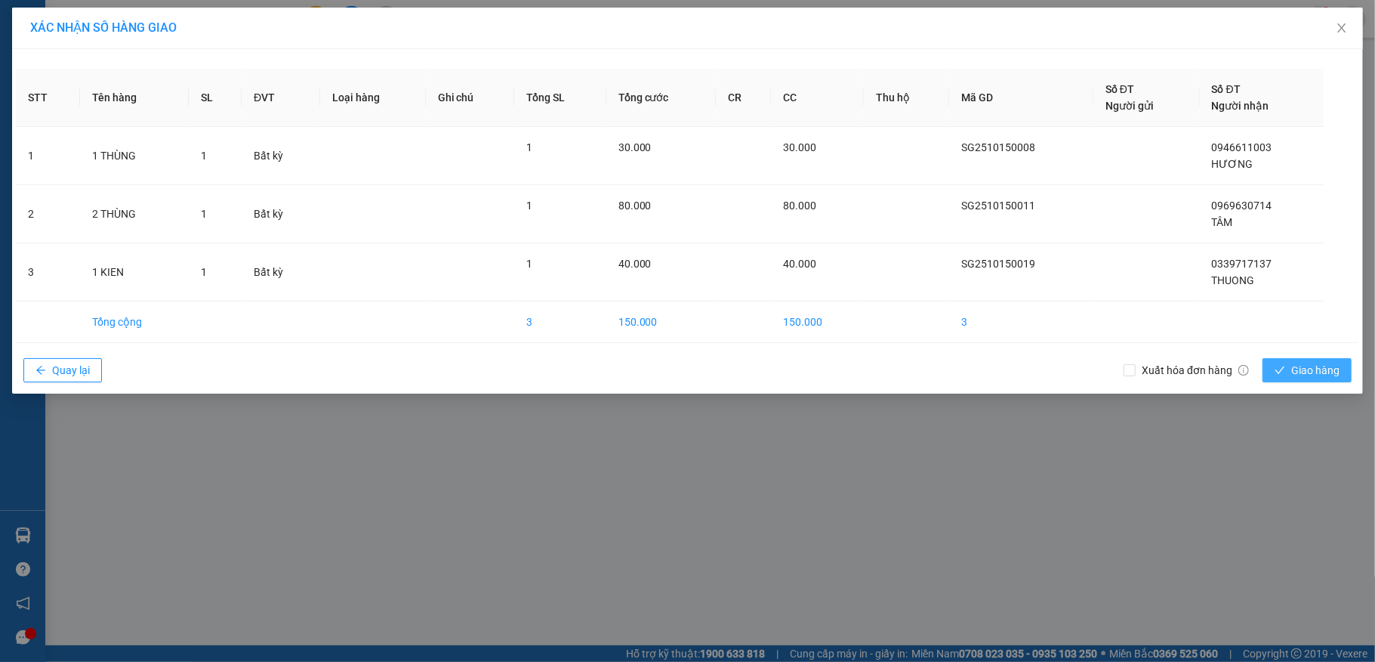
click at [1323, 360] on div "Xuất hóa đơn hàng Giao hàng" at bounding box center [1242, 369] width 236 height 39
click at [1325, 370] on span "Giao hàng" at bounding box center [1316, 370] width 48 height 17
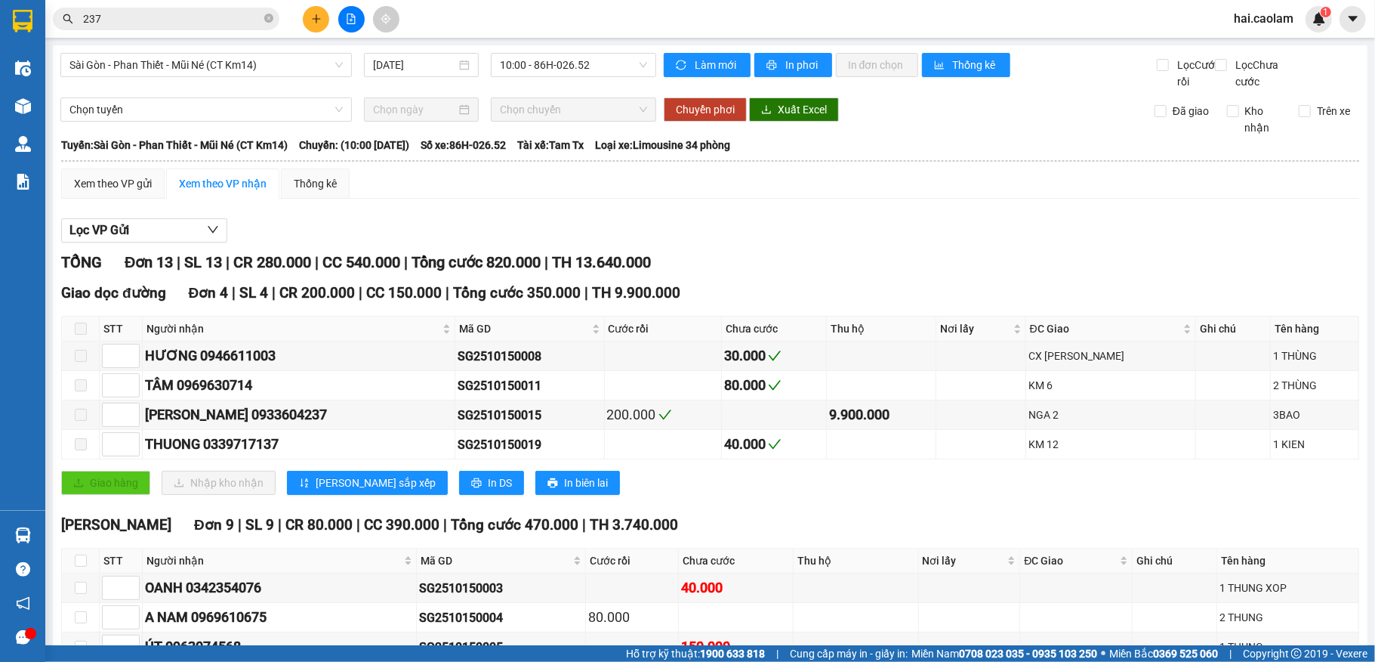
click at [313, 17] on icon "plus" at bounding box center [316, 19] width 11 height 11
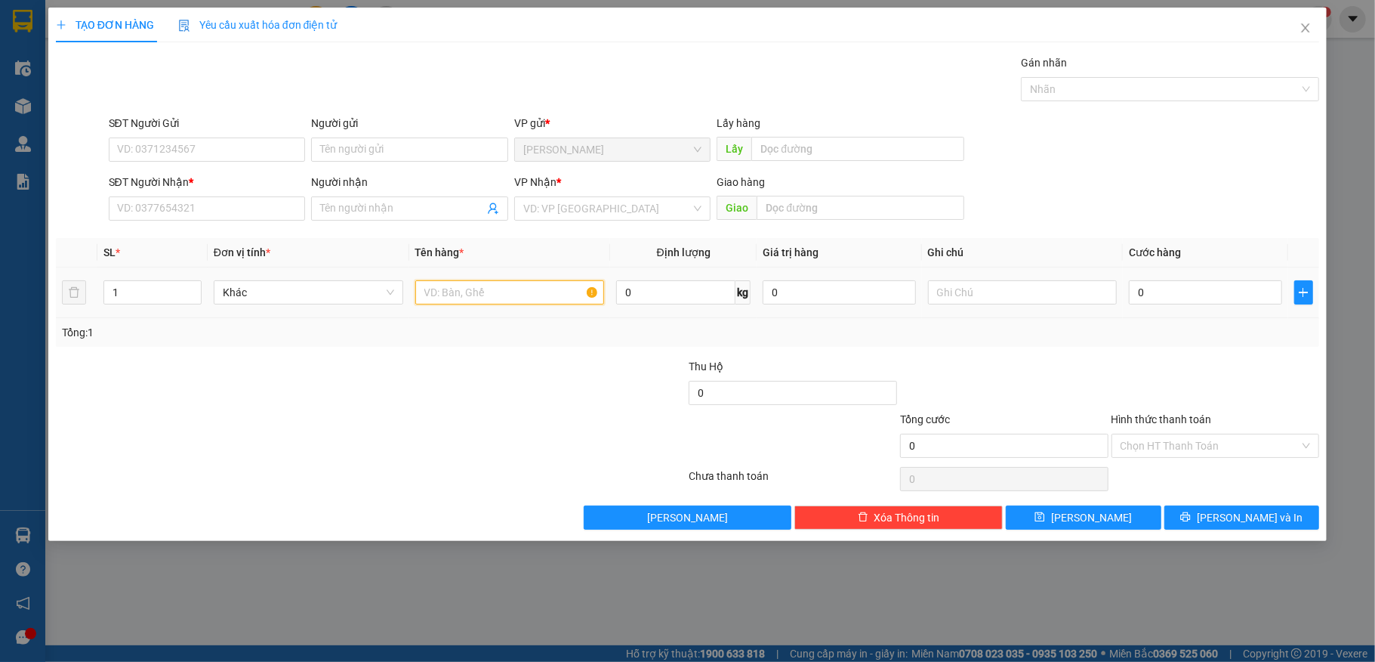
click at [539, 298] on input "text" at bounding box center [510, 292] width 190 height 24
type input "1 xốp"
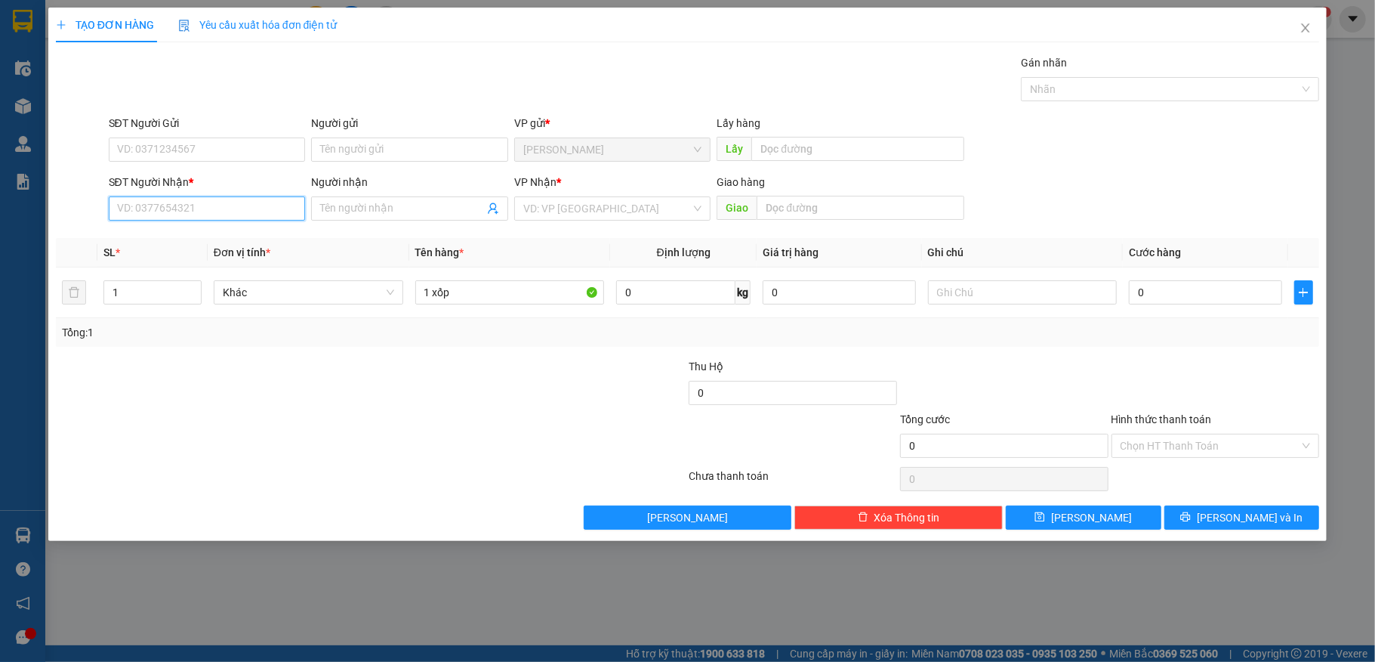
click at [248, 215] on input "SĐT Người Nhận *" at bounding box center [207, 208] width 197 height 24
type input "0898218251"
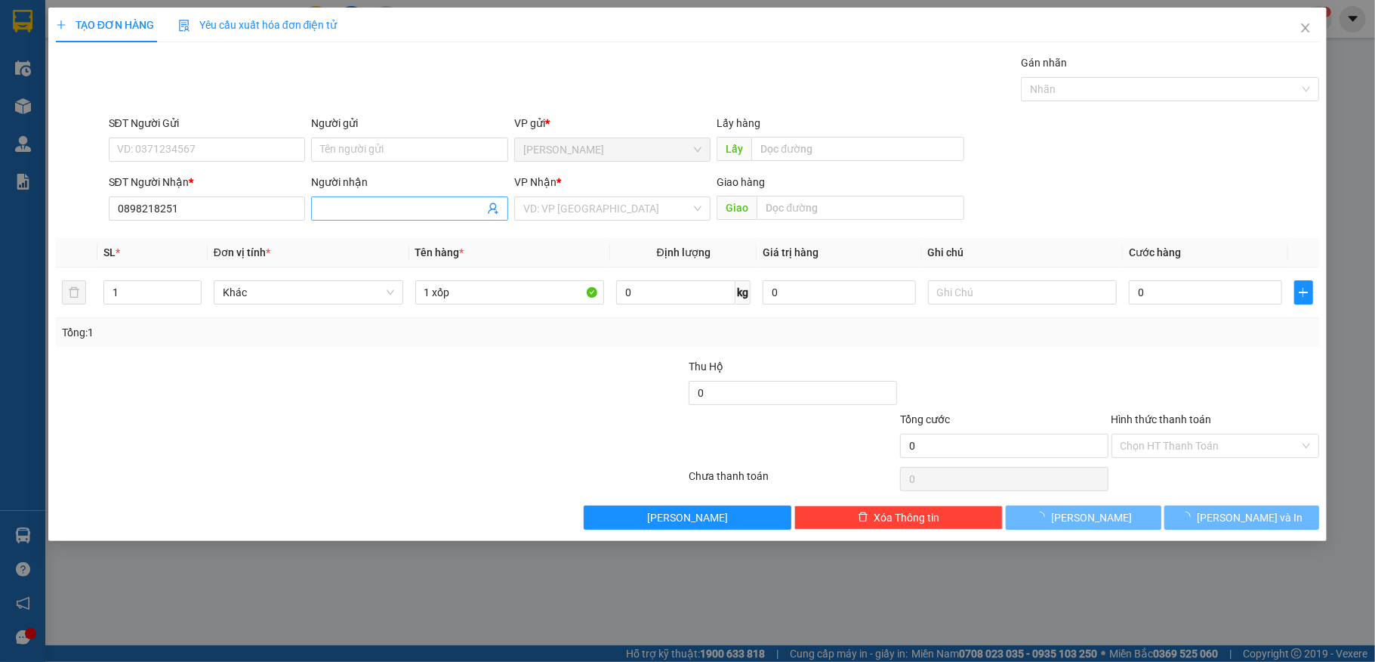
click at [461, 217] on input "Người nhận" at bounding box center [402, 208] width 164 height 17
type input "my"
click at [230, 147] on input "SĐT Người Gửi" at bounding box center [207, 149] width 197 height 24
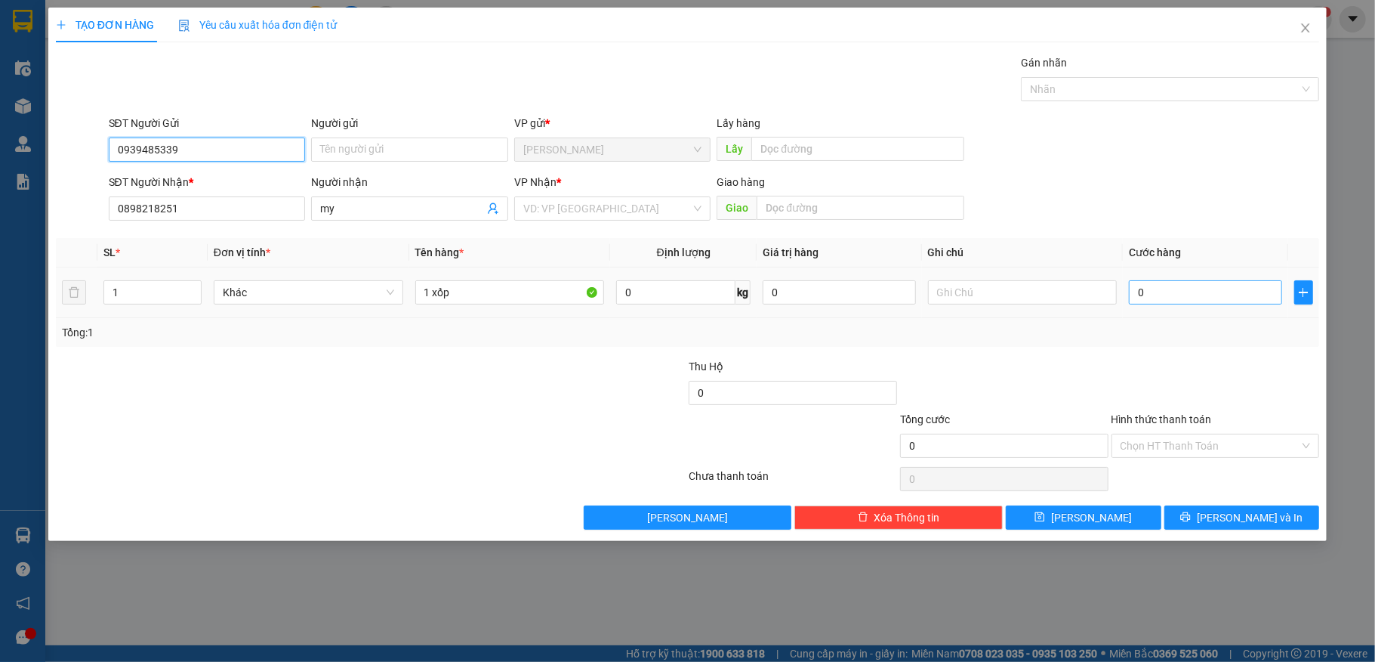
type input "0939485339"
click at [1242, 291] on input "0" at bounding box center [1205, 292] width 153 height 24
type input "4"
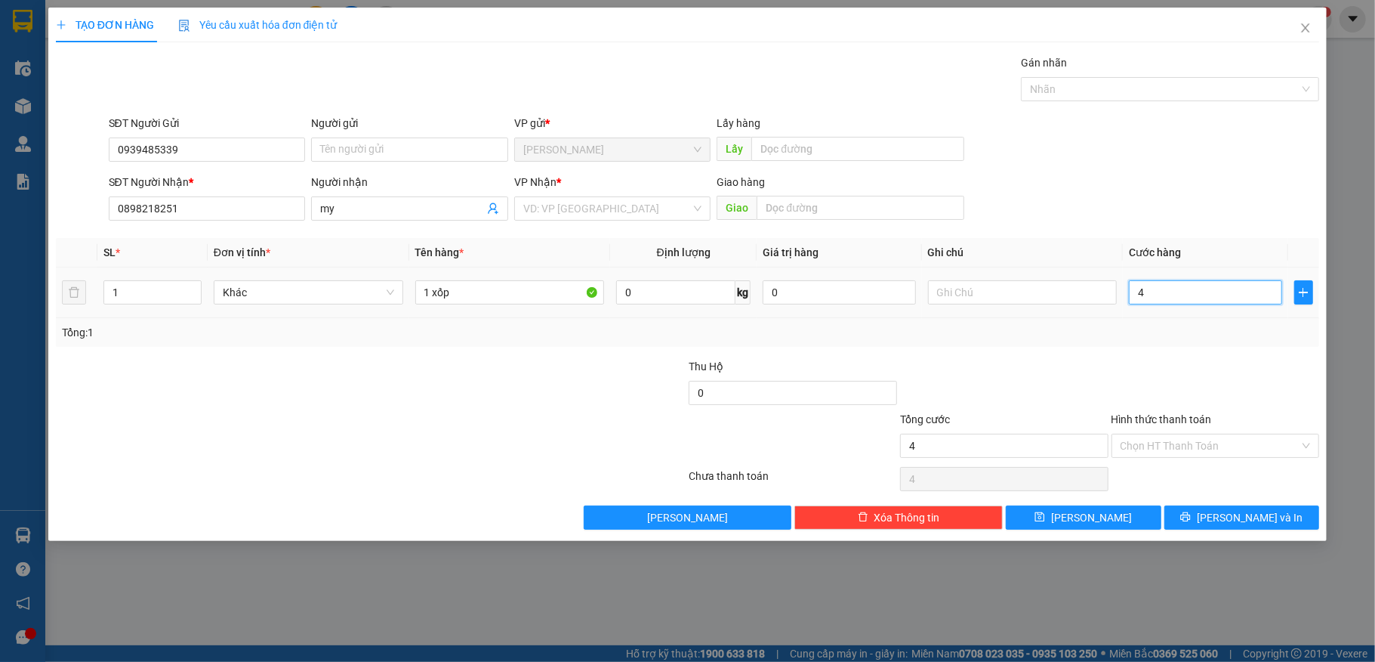
type input "40"
click at [1216, 445] on input "Hình thức thanh toán" at bounding box center [1211, 445] width 180 height 23
type input "40.000"
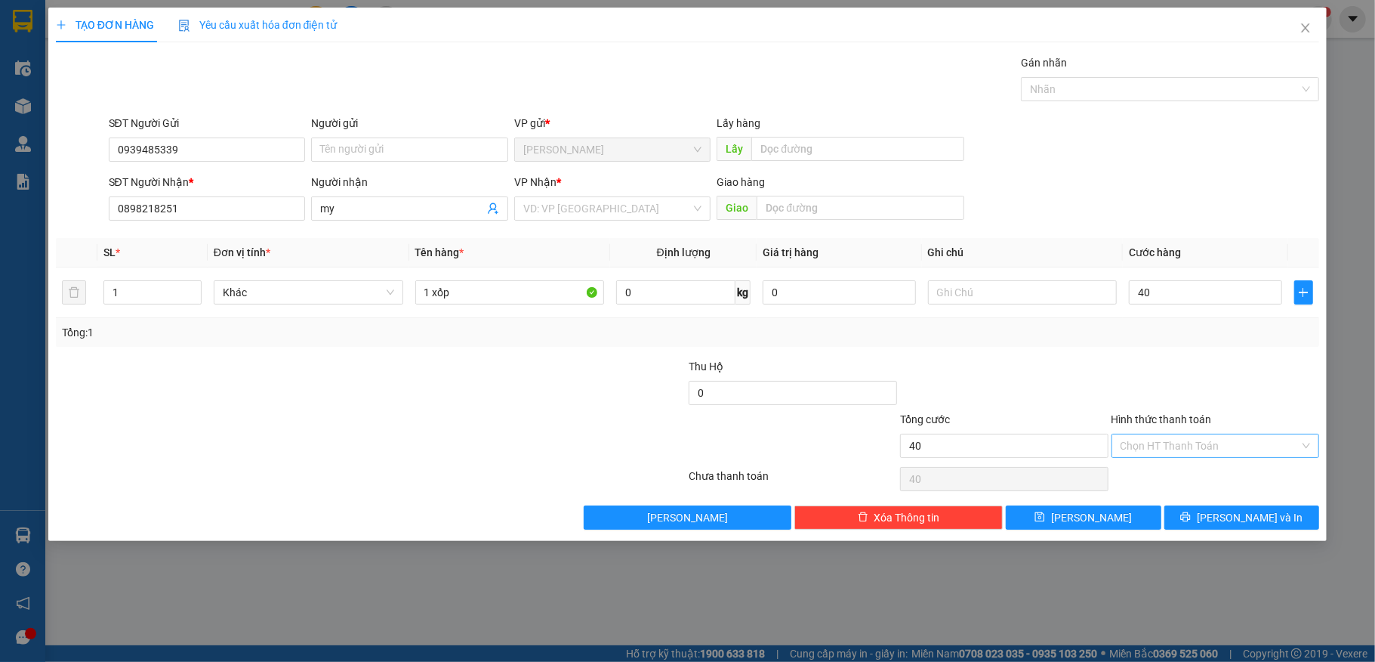
type input "40.000"
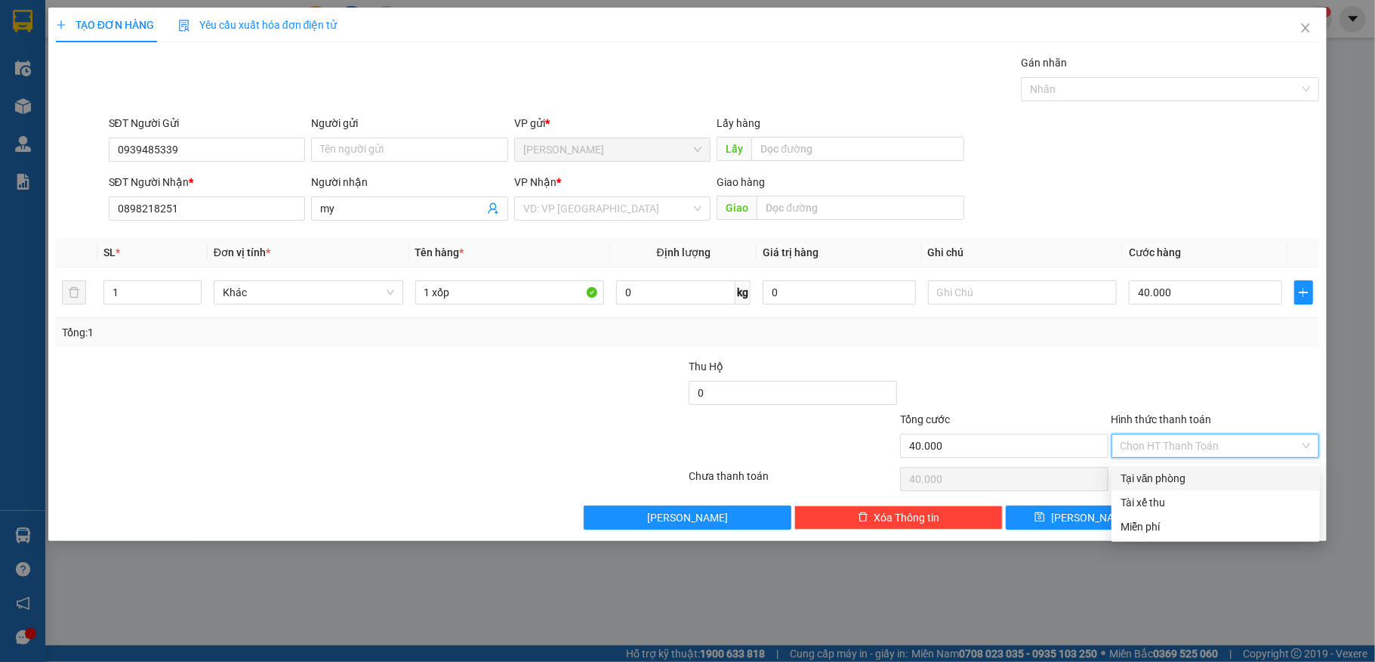
click at [1218, 477] on div "Tại văn phòng" at bounding box center [1216, 478] width 190 height 17
type input "0"
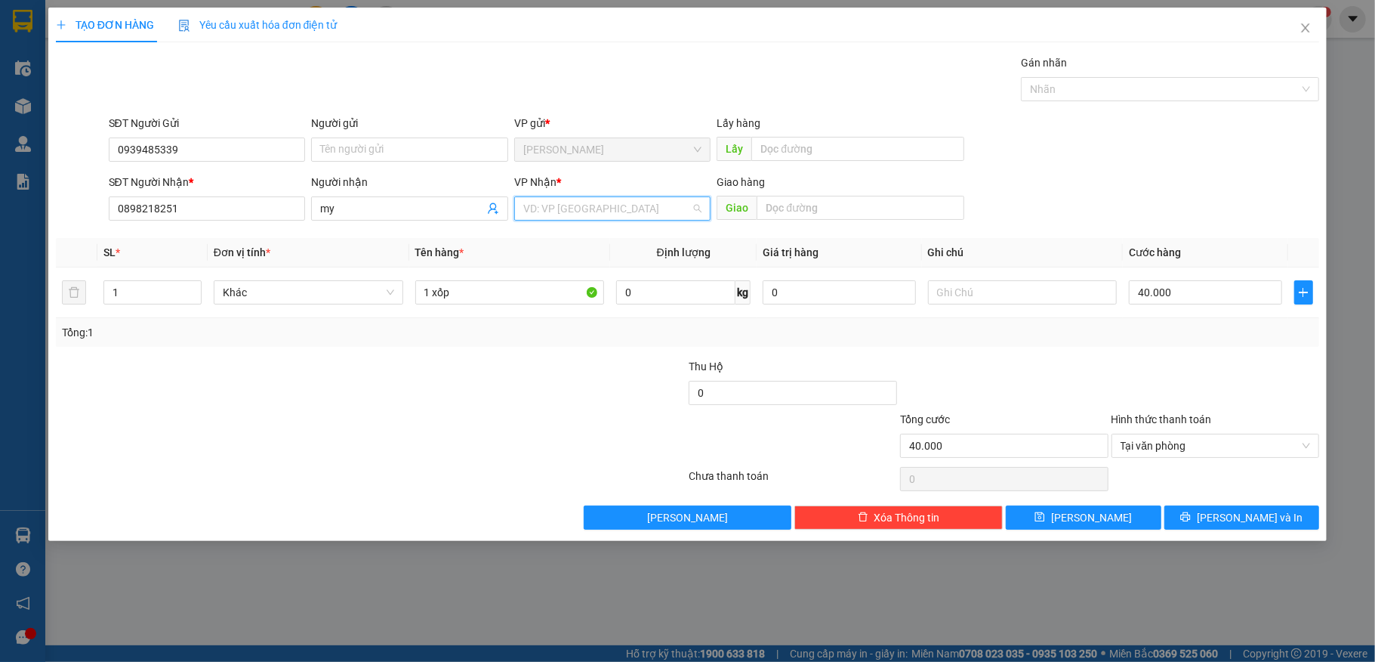
click at [660, 218] on input "search" at bounding box center [607, 208] width 168 height 23
click at [665, 233] on div "VP [GEOGRAPHIC_DATA]" at bounding box center [612, 239] width 179 height 17
click at [1191, 518] on icon "printer" at bounding box center [1186, 517] width 10 height 10
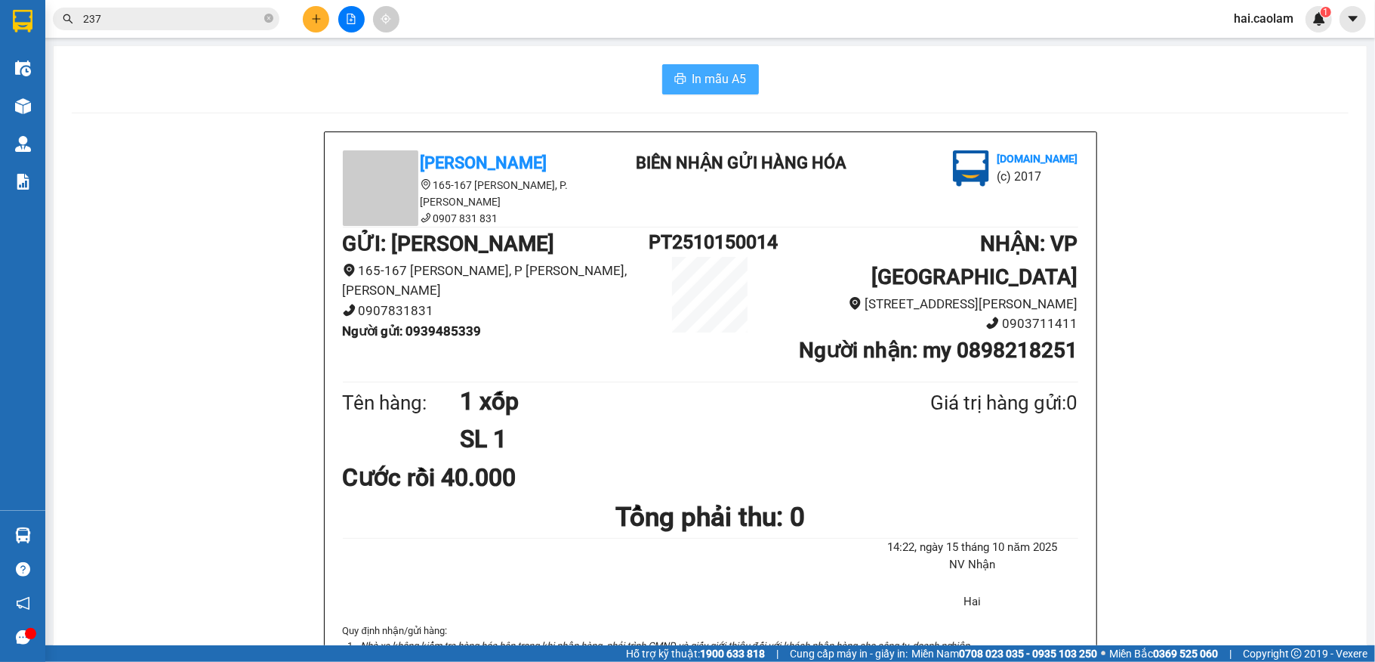
click at [695, 79] on span "In mẫu A5" at bounding box center [720, 78] width 54 height 19
click at [236, 29] on span "237" at bounding box center [166, 19] width 227 height 23
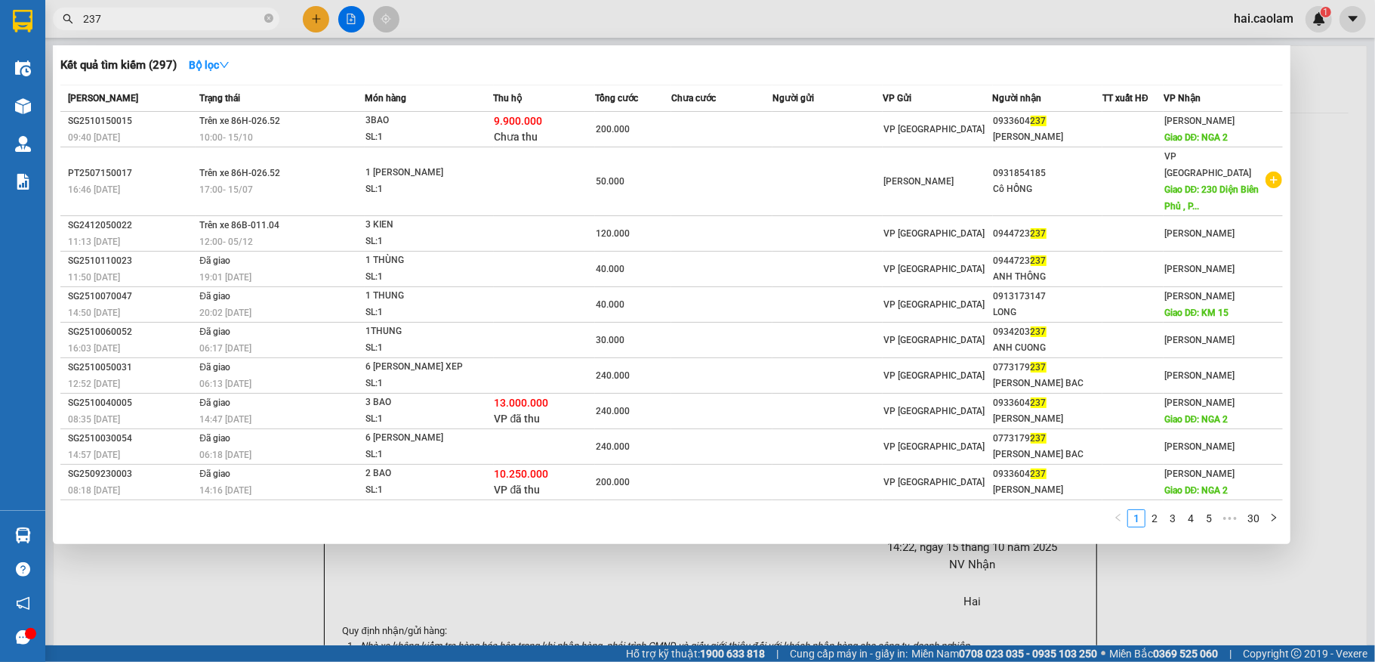
click at [243, 18] on input "237" at bounding box center [172, 19] width 178 height 17
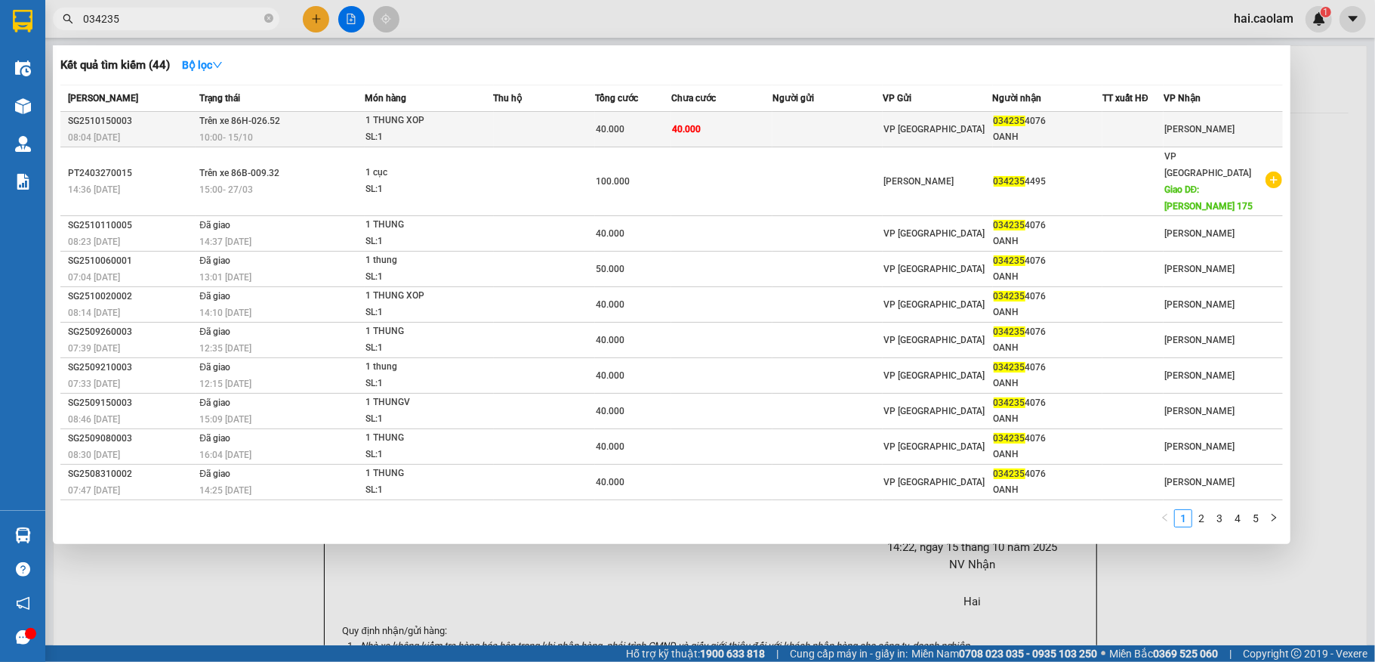
type input "034235"
click at [767, 122] on td "40.000" at bounding box center [721, 129] width 101 height 35
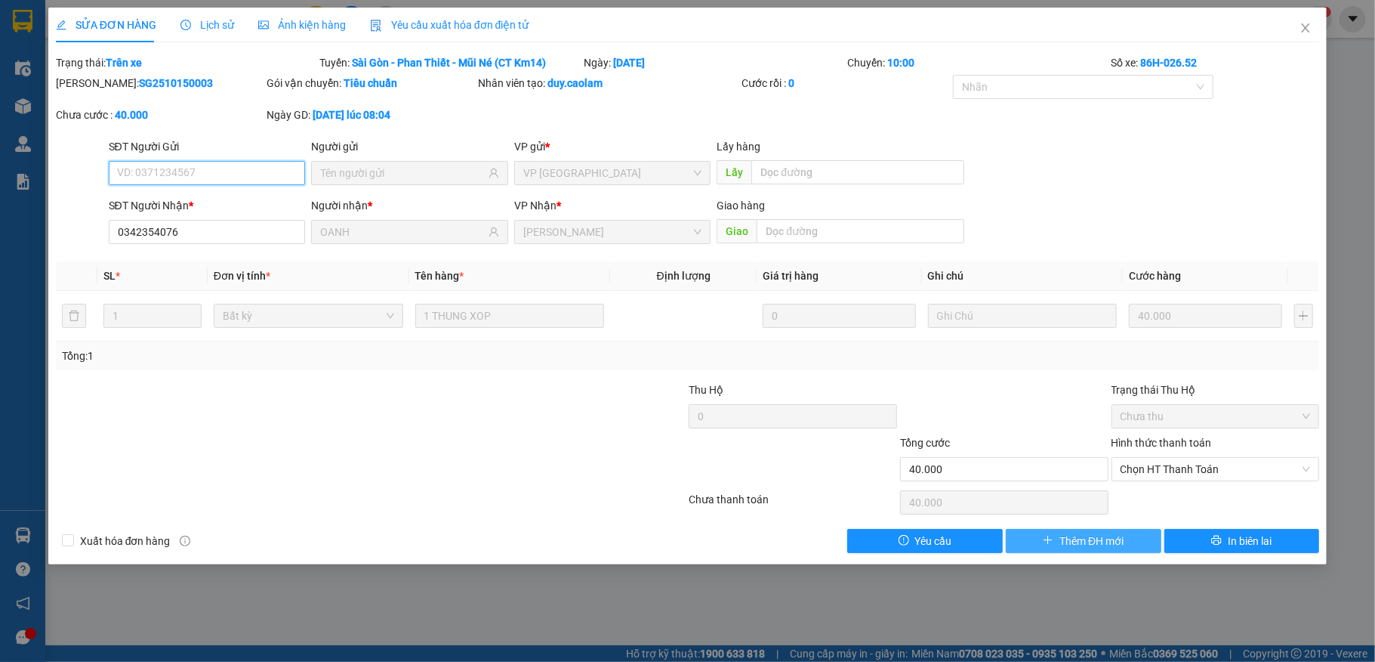
type input "0342354076"
type input "OANH"
type input "40.000"
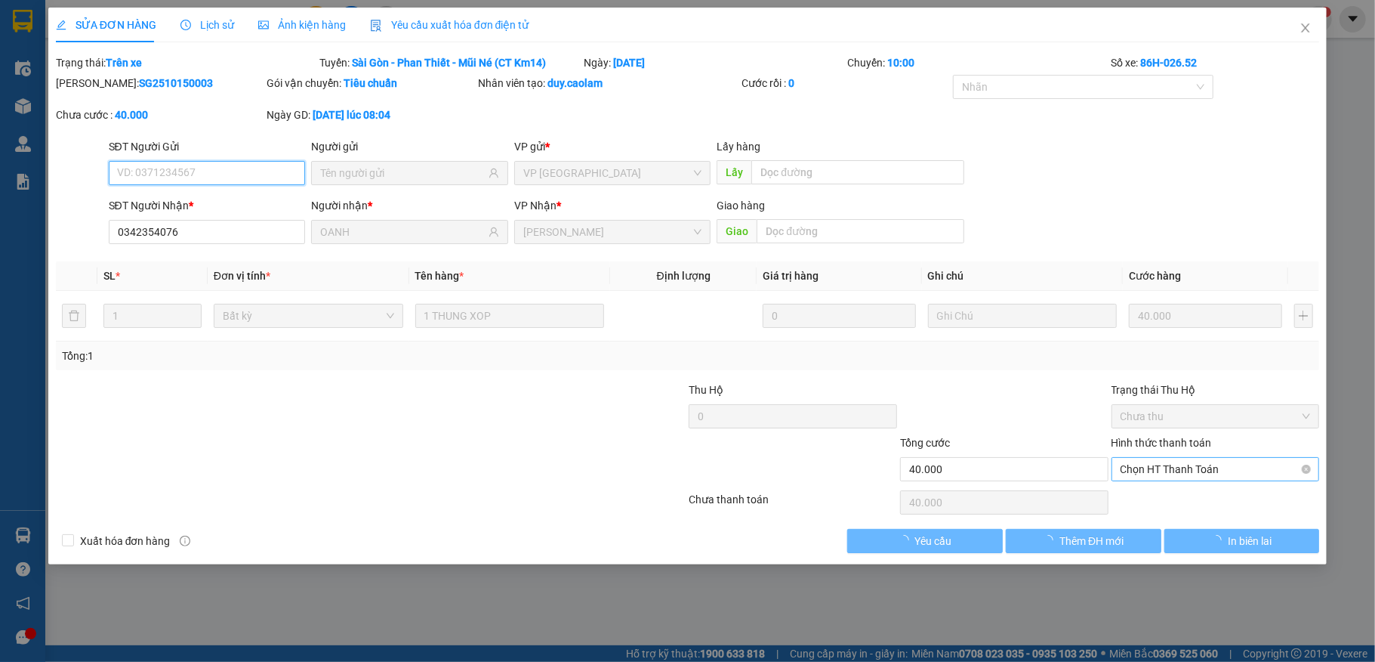
click at [1246, 475] on span "Chọn HT Thanh Toán" at bounding box center [1216, 469] width 190 height 23
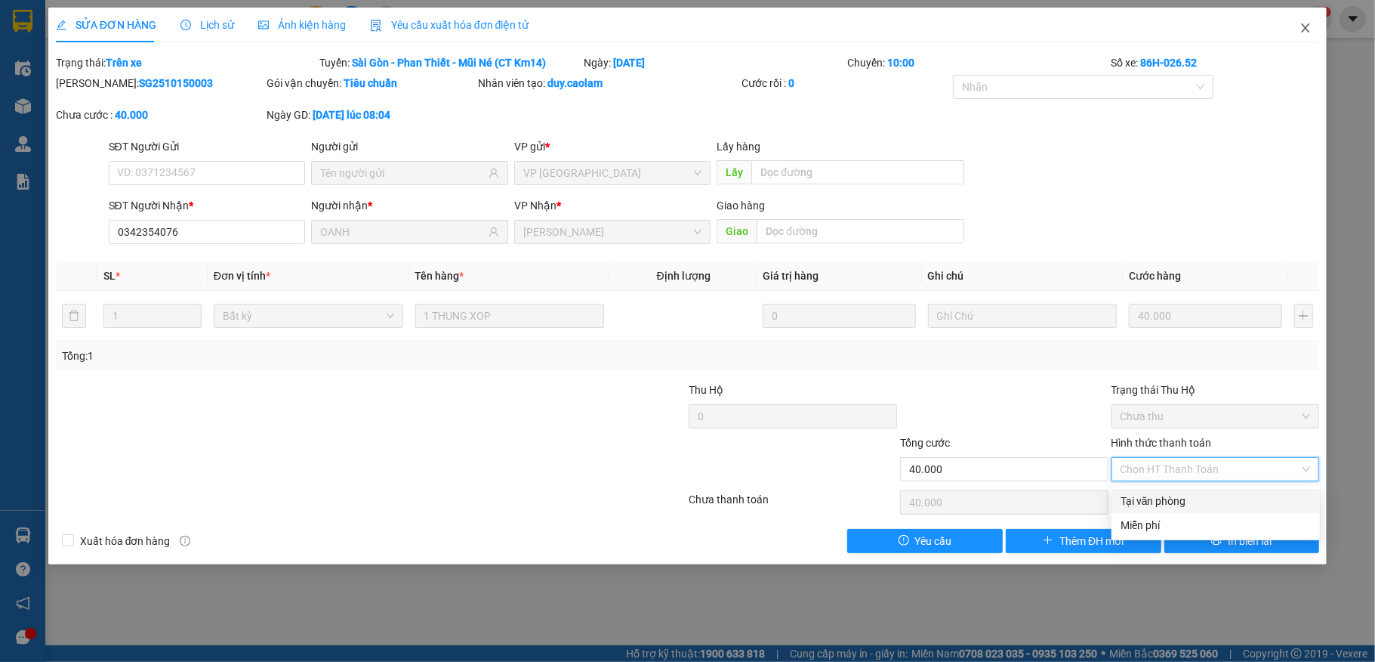
click at [1301, 27] on icon "close" at bounding box center [1306, 28] width 12 height 12
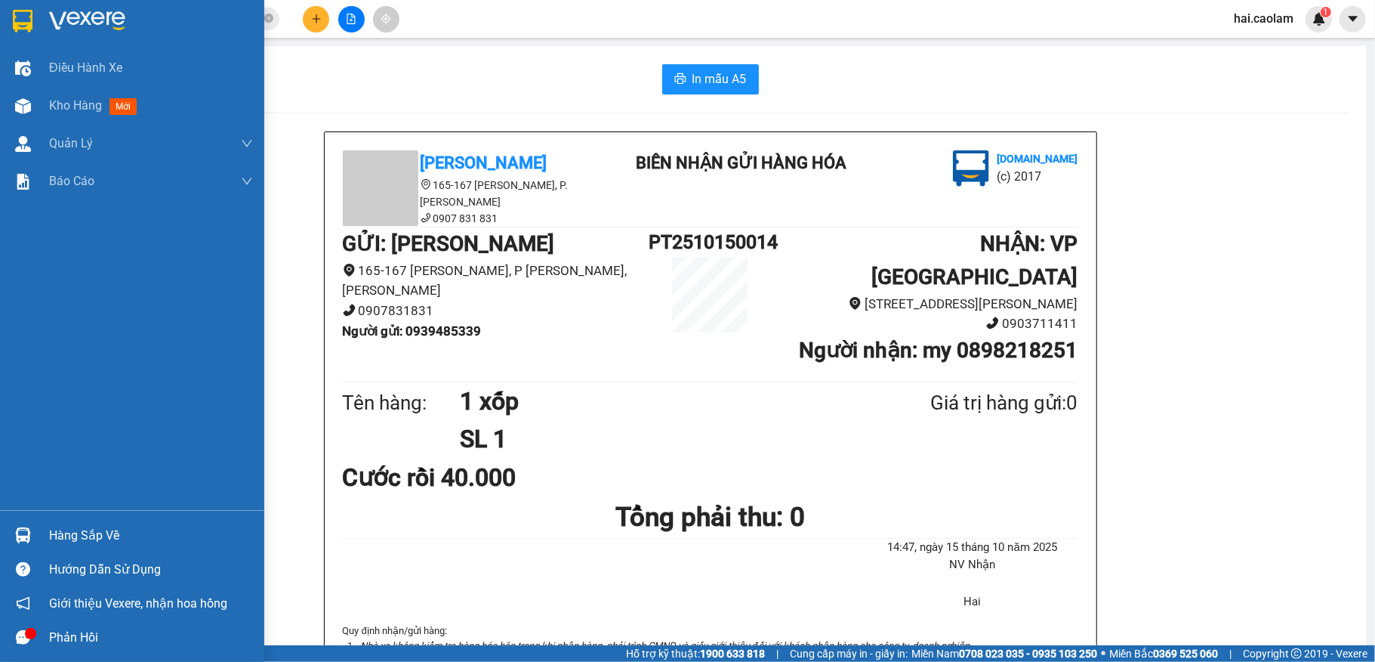
click at [163, 532] on div "Hàng sắp về" at bounding box center [151, 535] width 204 height 23
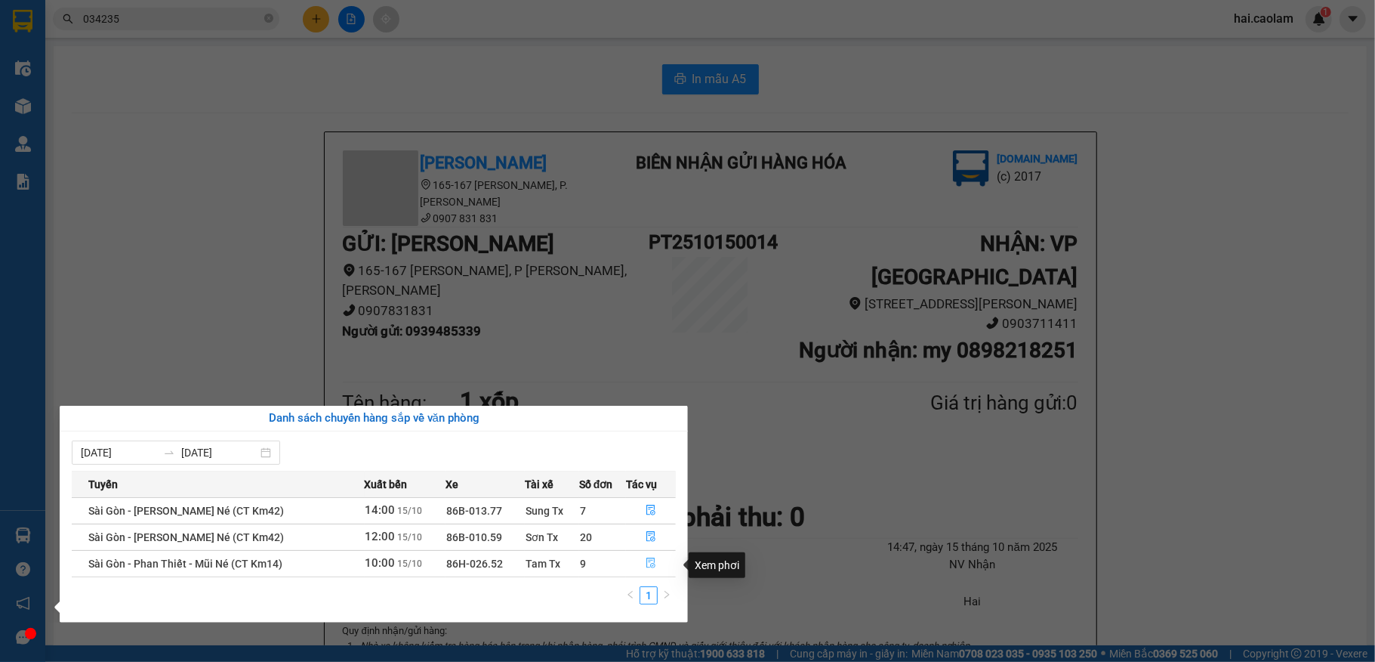
click at [650, 565] on icon "file-done" at bounding box center [651, 562] width 11 height 11
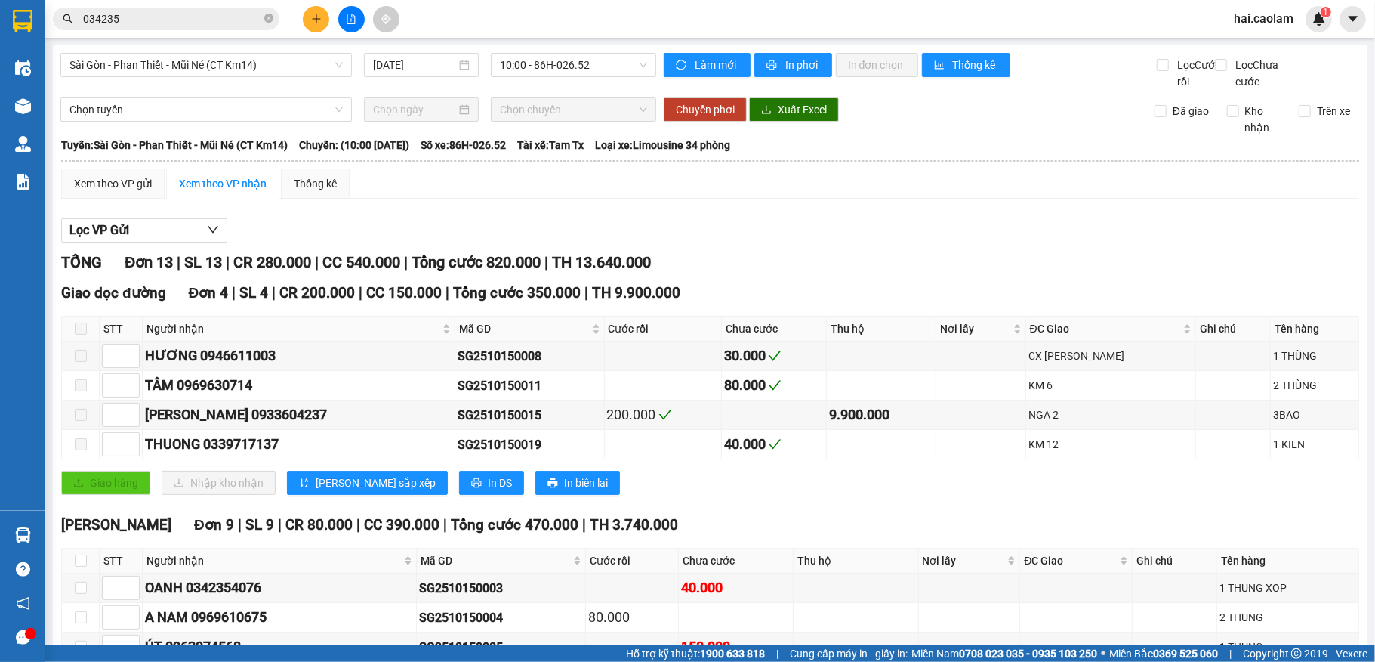
scroll to position [201, 0]
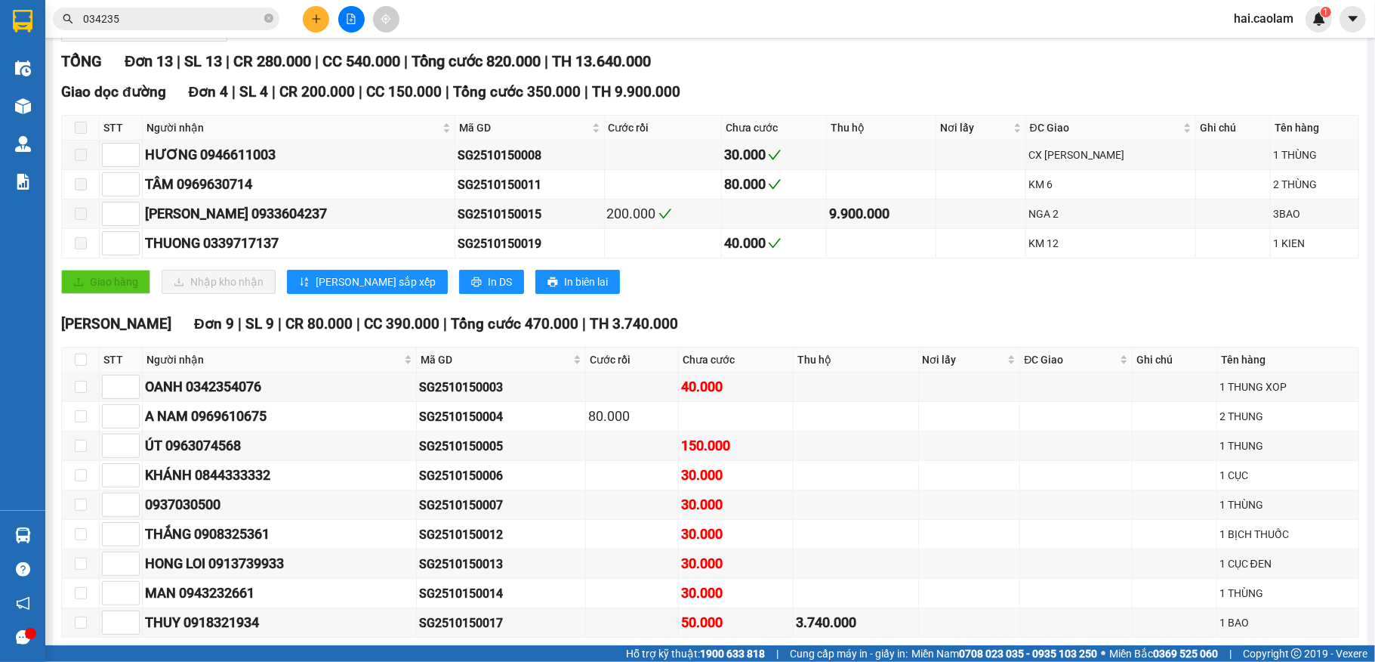
click at [80, 134] on span at bounding box center [81, 128] width 12 height 12
click at [79, 366] on input "checkbox" at bounding box center [81, 359] width 12 height 12
checkbox input "true"
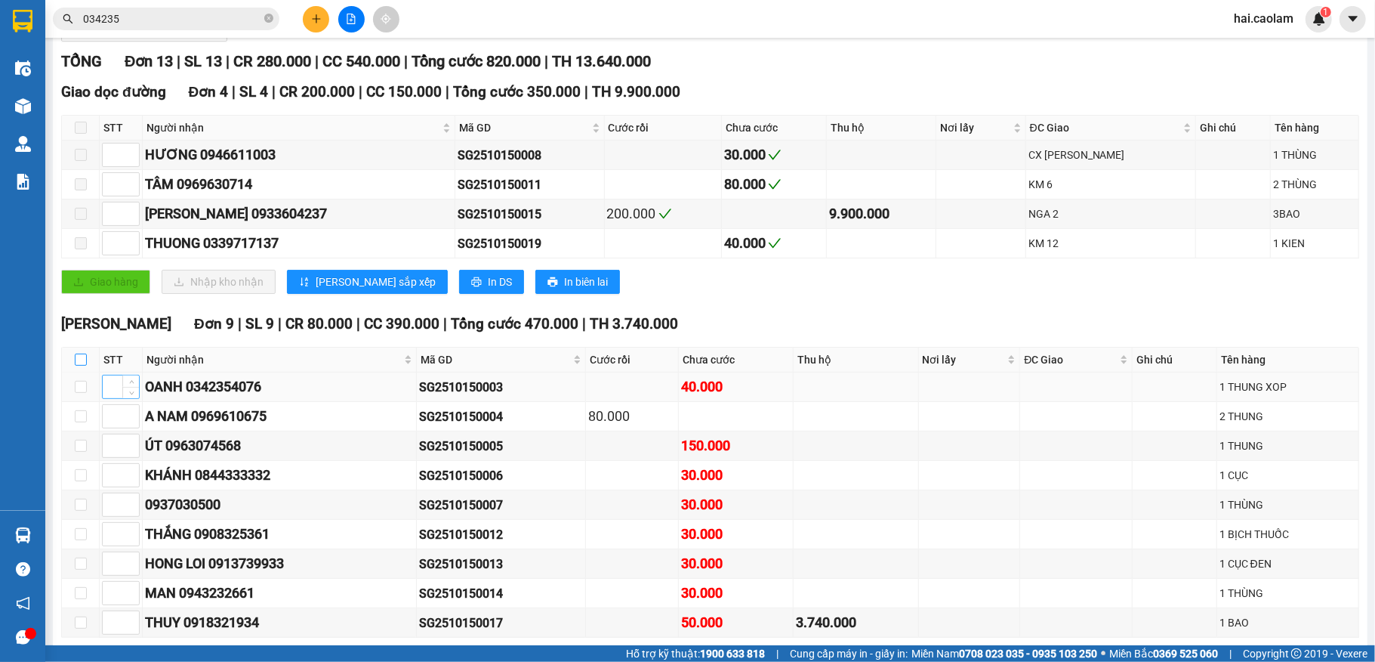
checkbox input "true"
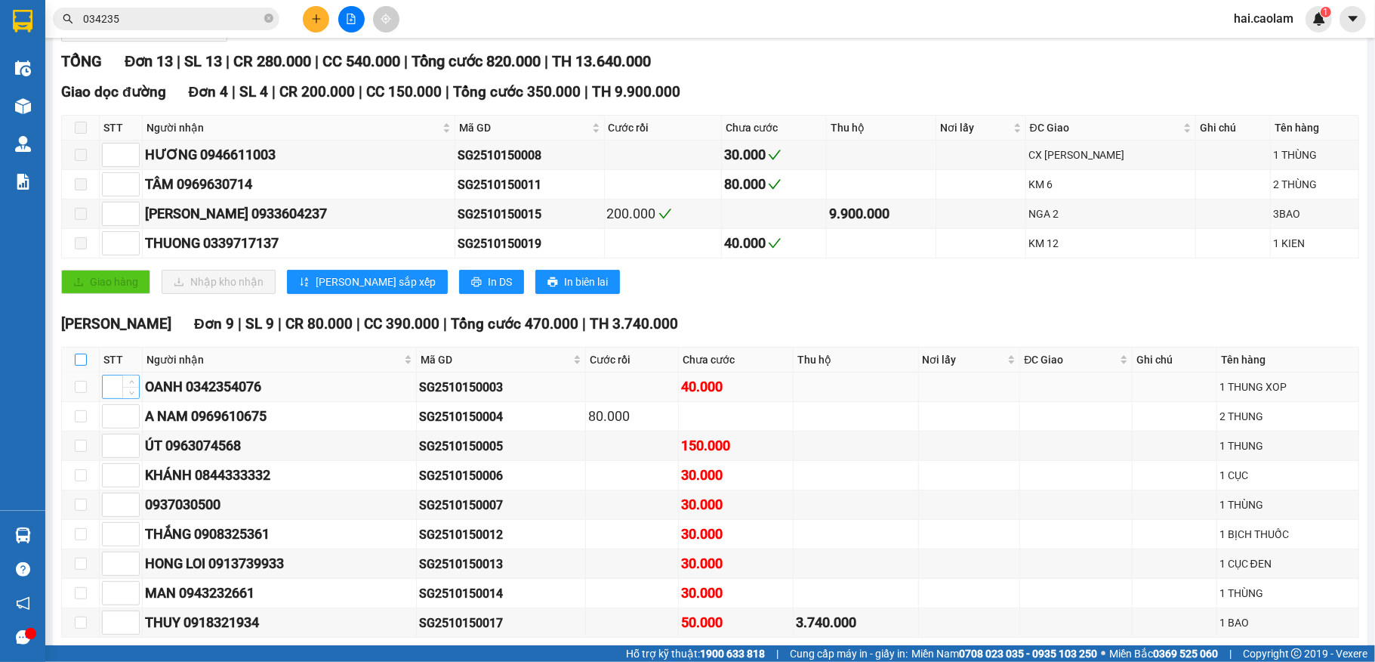
checkbox input "true"
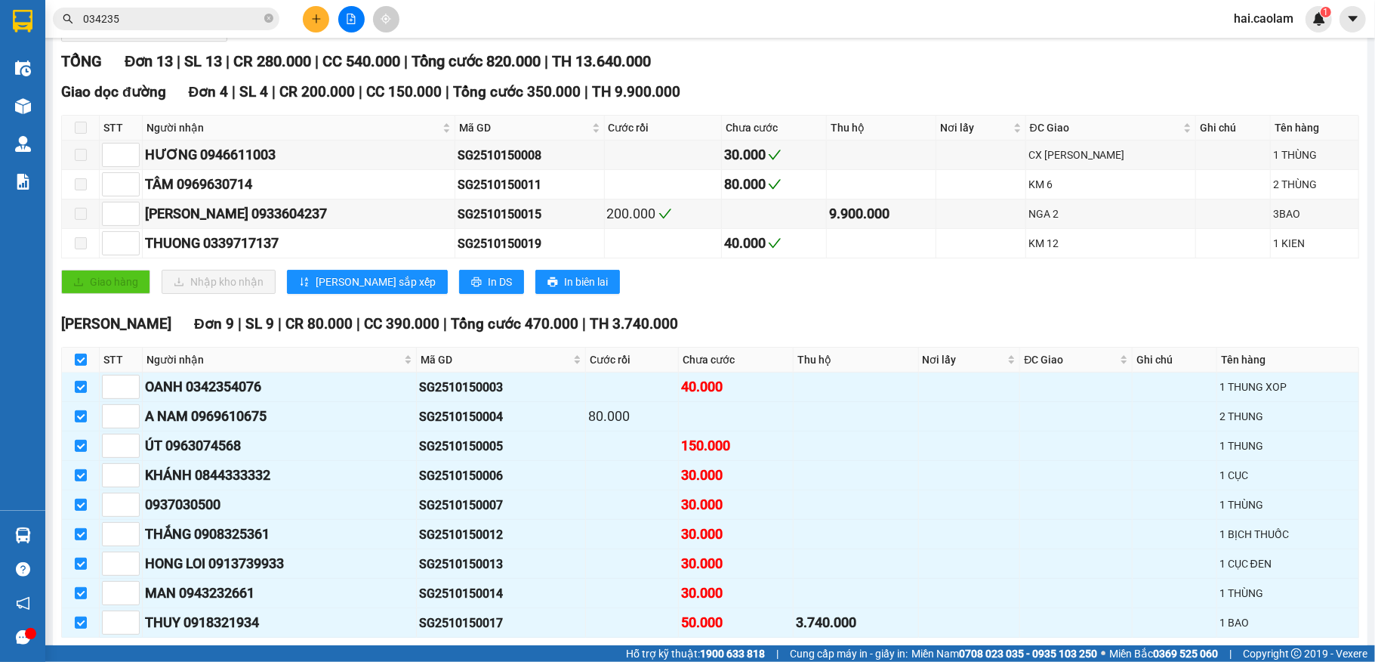
scroll to position [300, 0]
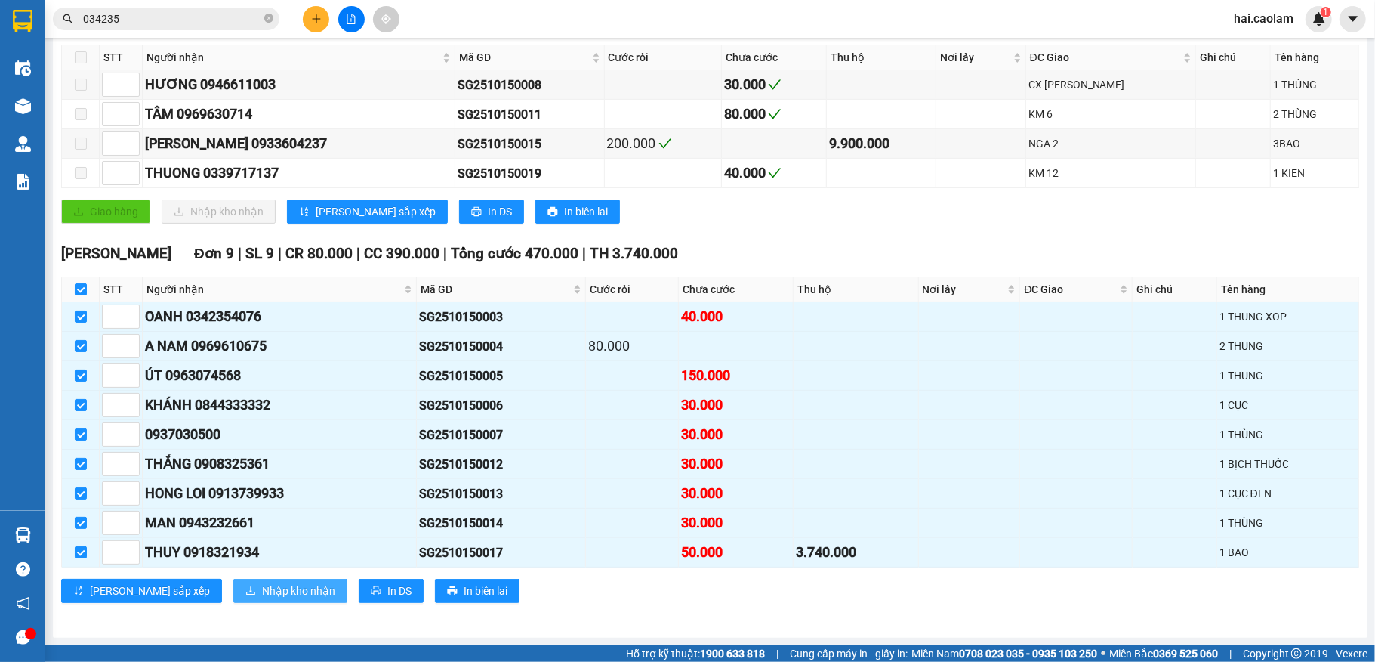
click at [243, 600] on button "Nhập kho nhận" at bounding box center [290, 591] width 114 height 24
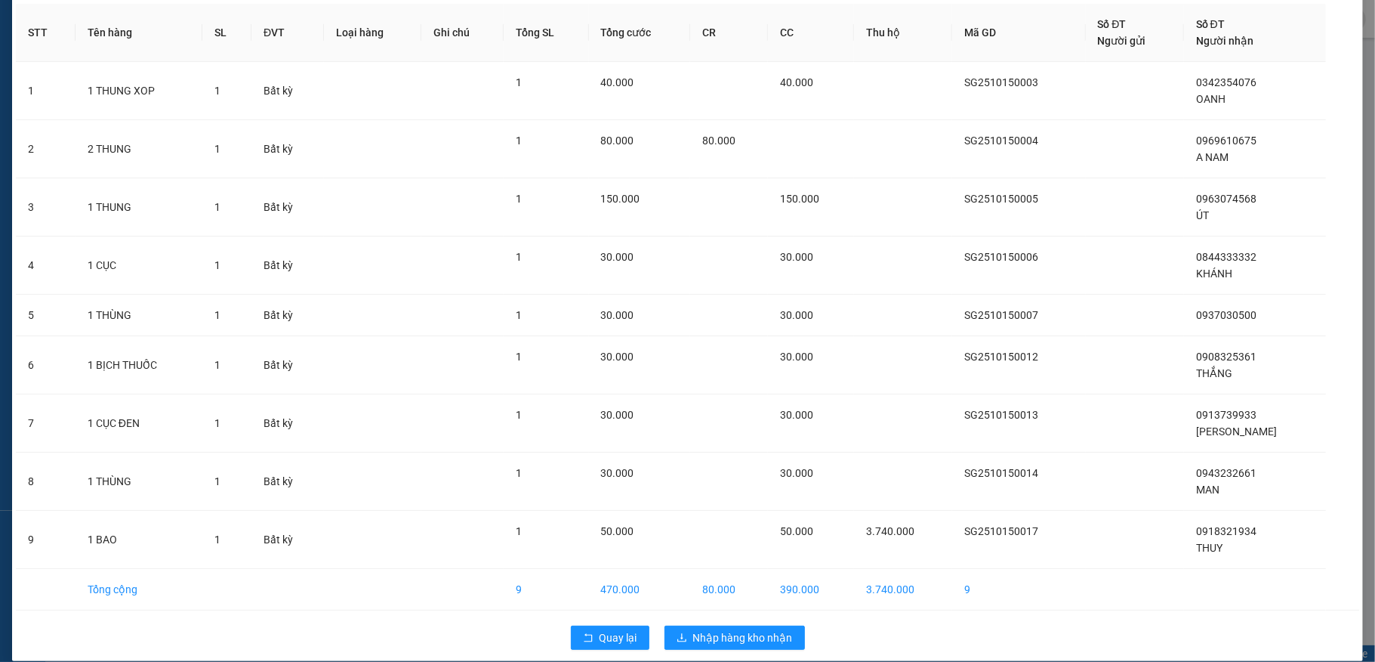
scroll to position [85, 0]
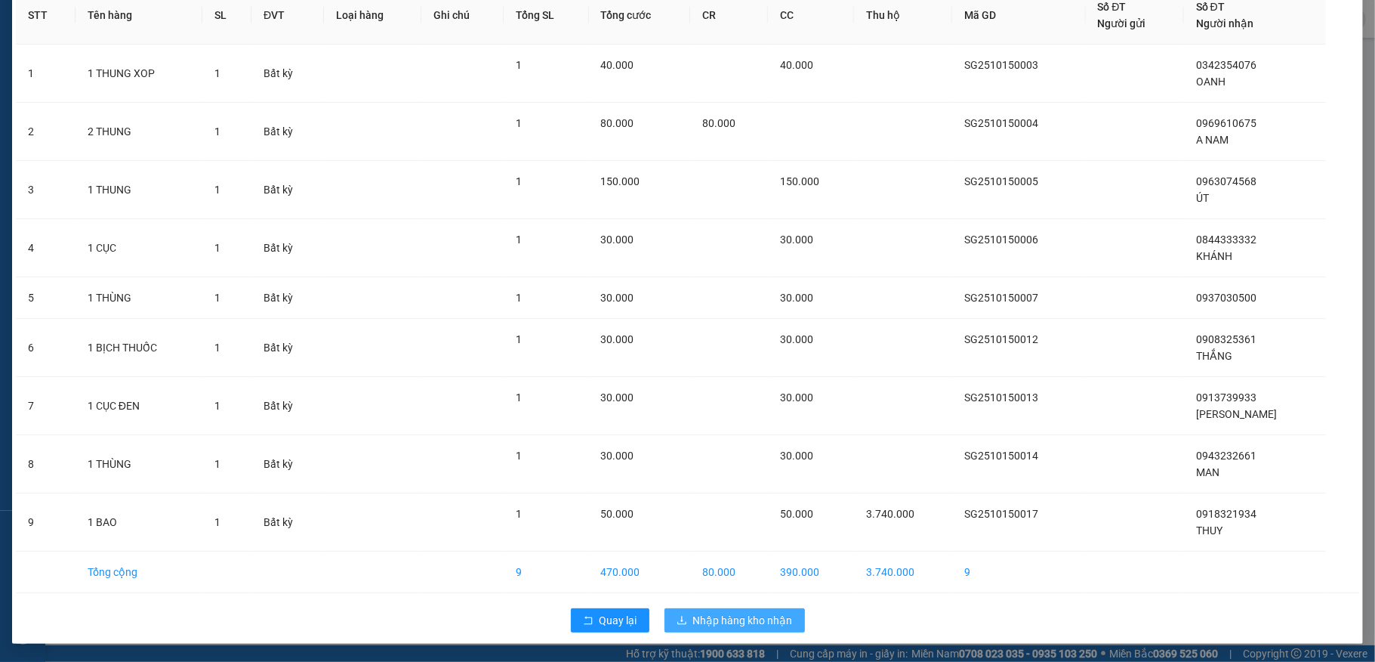
click at [774, 624] on span "Nhập hàng kho nhận" at bounding box center [743, 620] width 100 height 17
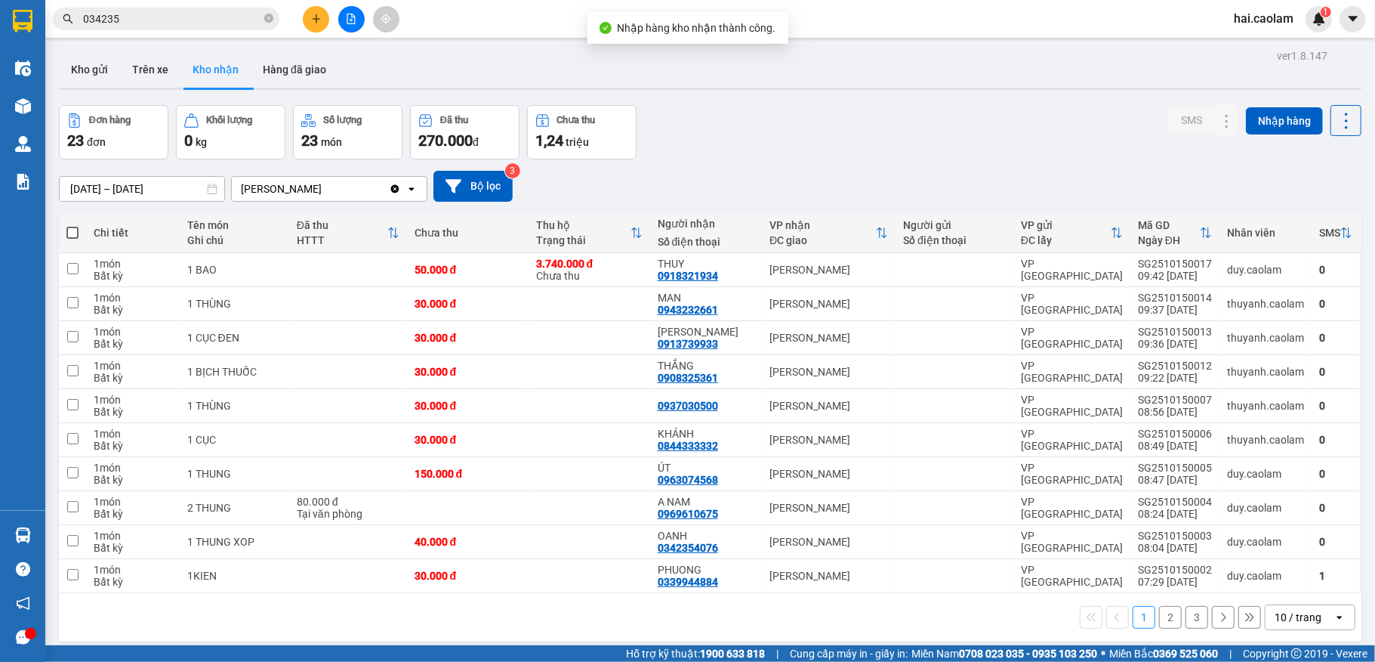
click at [227, 20] on input "034235" at bounding box center [172, 19] width 178 height 17
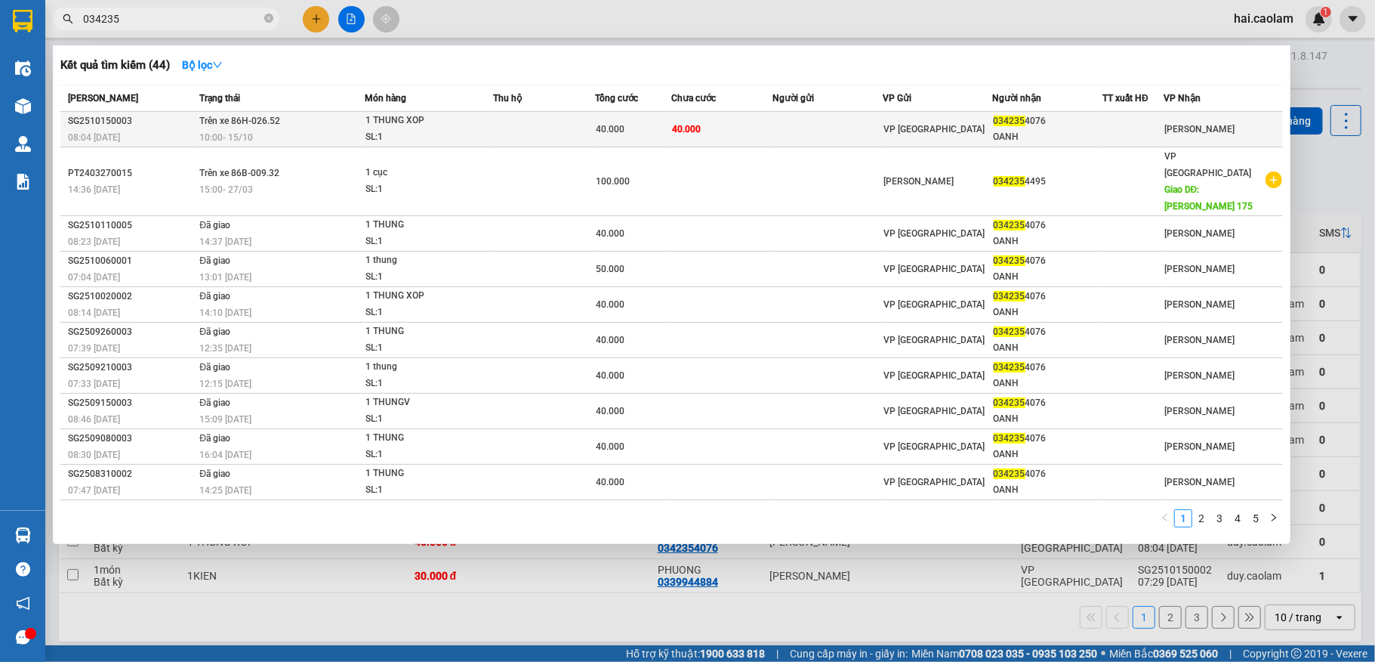
click at [756, 130] on td "40.000" at bounding box center [721, 129] width 101 height 35
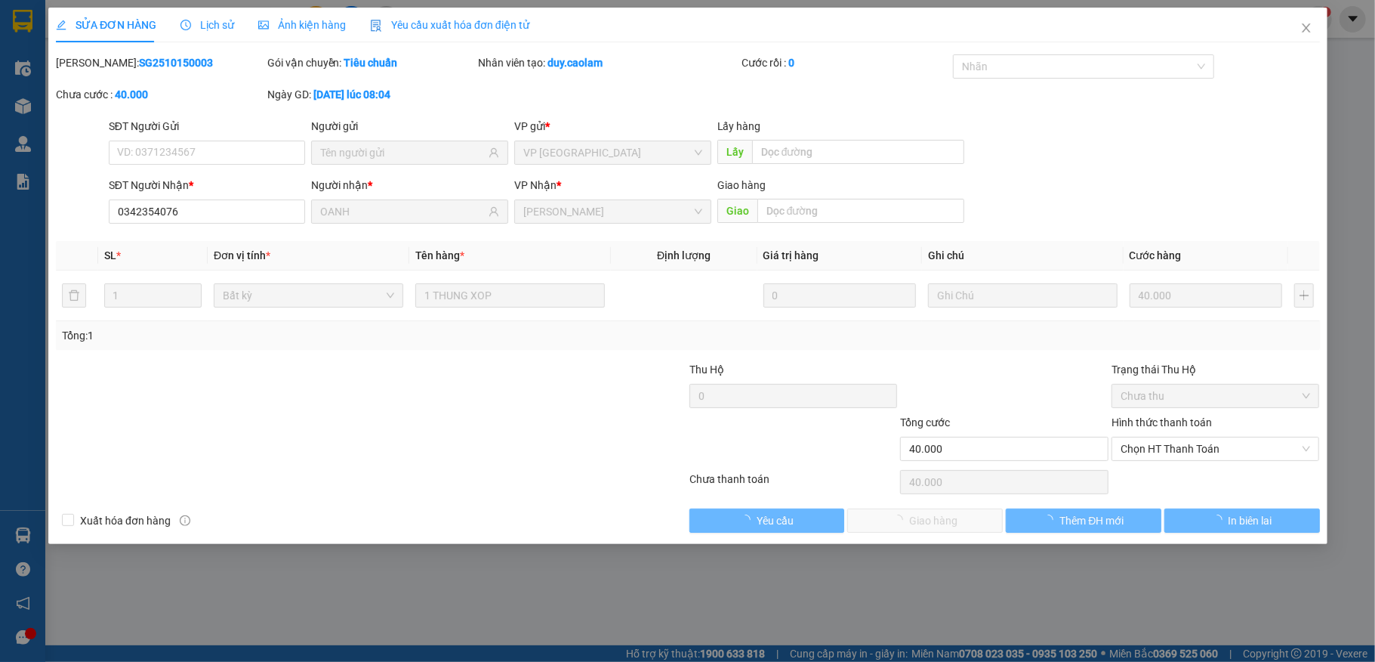
type input "0342354076"
type input "OANH"
type input "40.000"
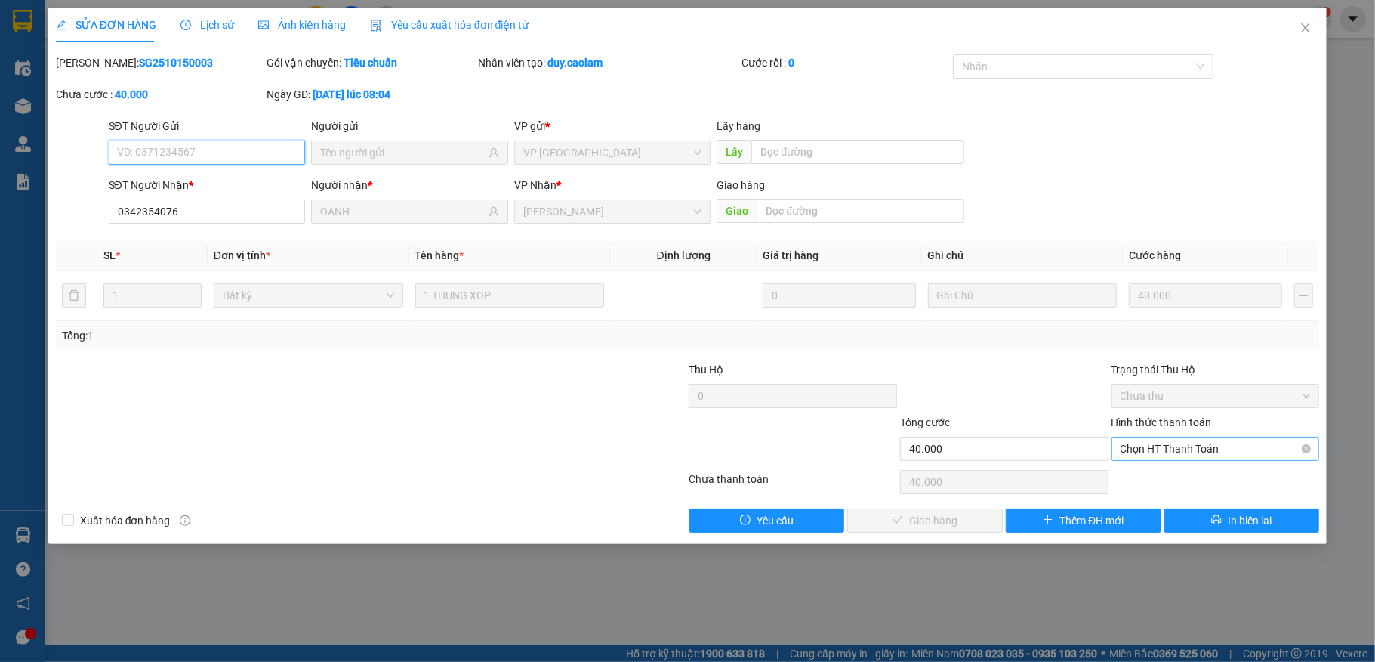
click at [1173, 445] on span "Chọn HT Thanh Toán" at bounding box center [1216, 448] width 190 height 23
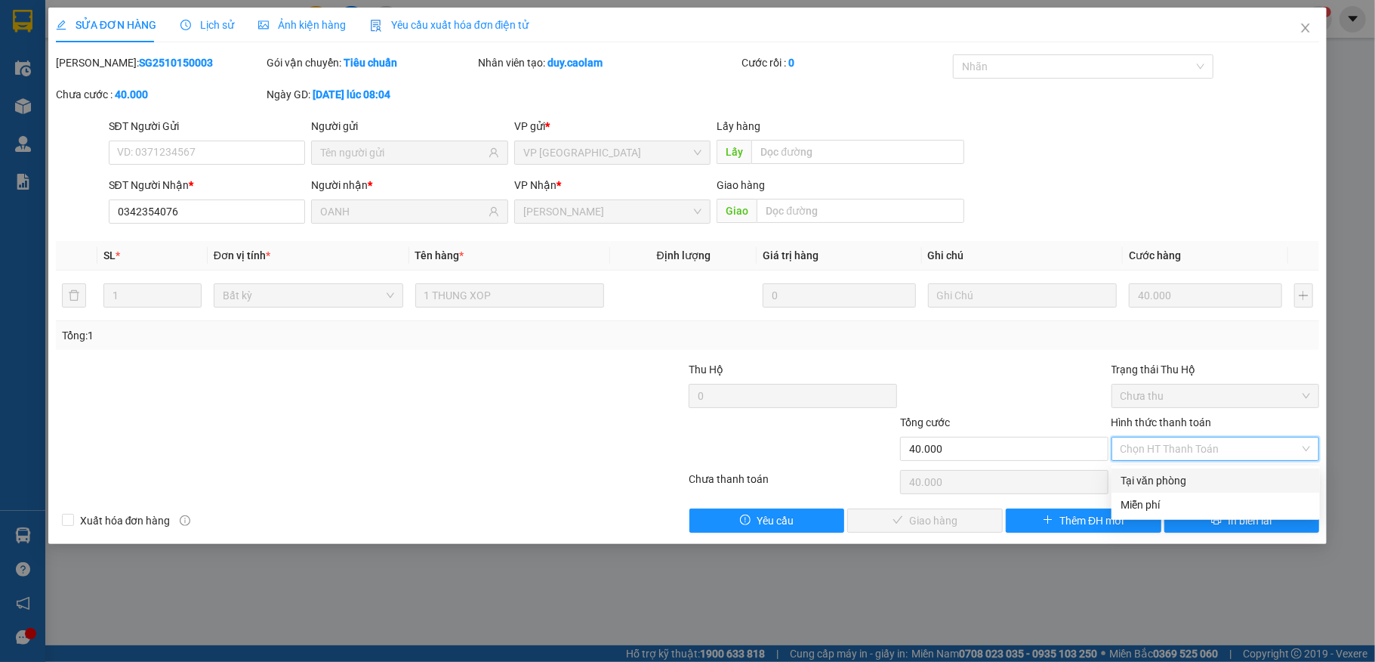
click at [1176, 468] on div "Tại văn phòng" at bounding box center [1216, 480] width 208 height 24
type input "0"
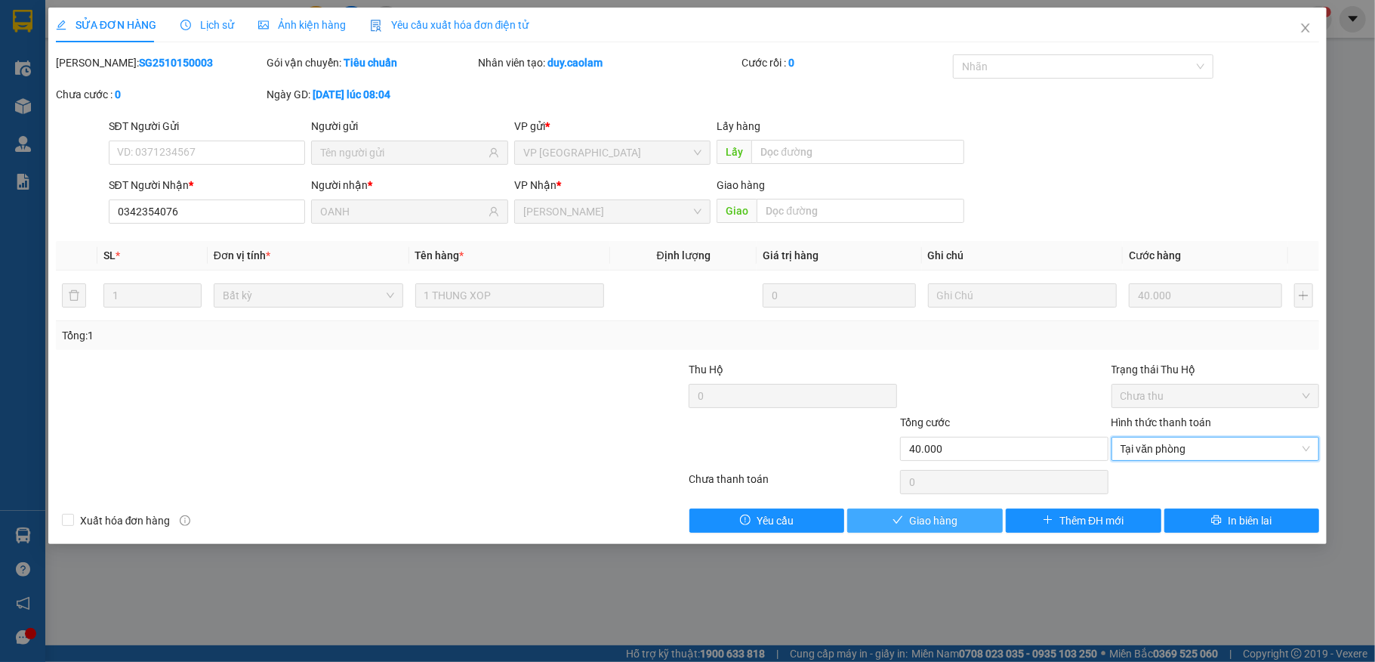
click at [917, 521] on span "Giao hàng" at bounding box center [933, 520] width 48 height 17
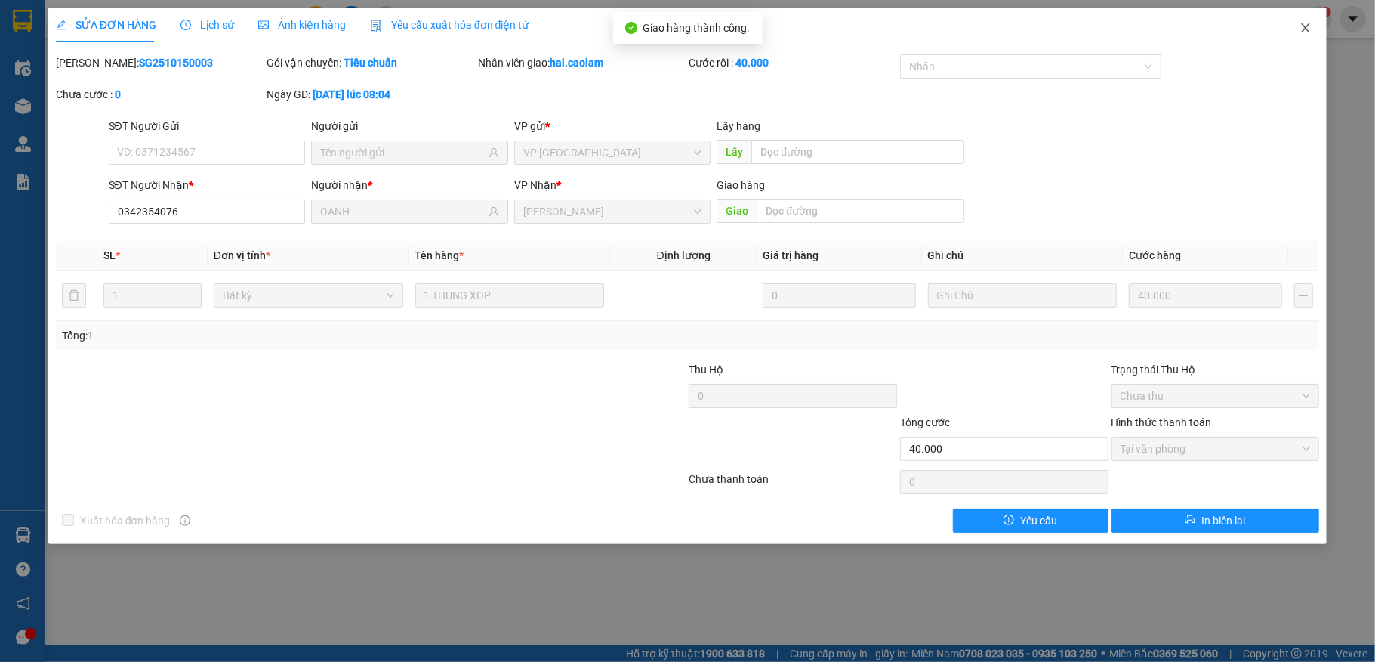
click at [1310, 28] on icon "close" at bounding box center [1306, 28] width 12 height 12
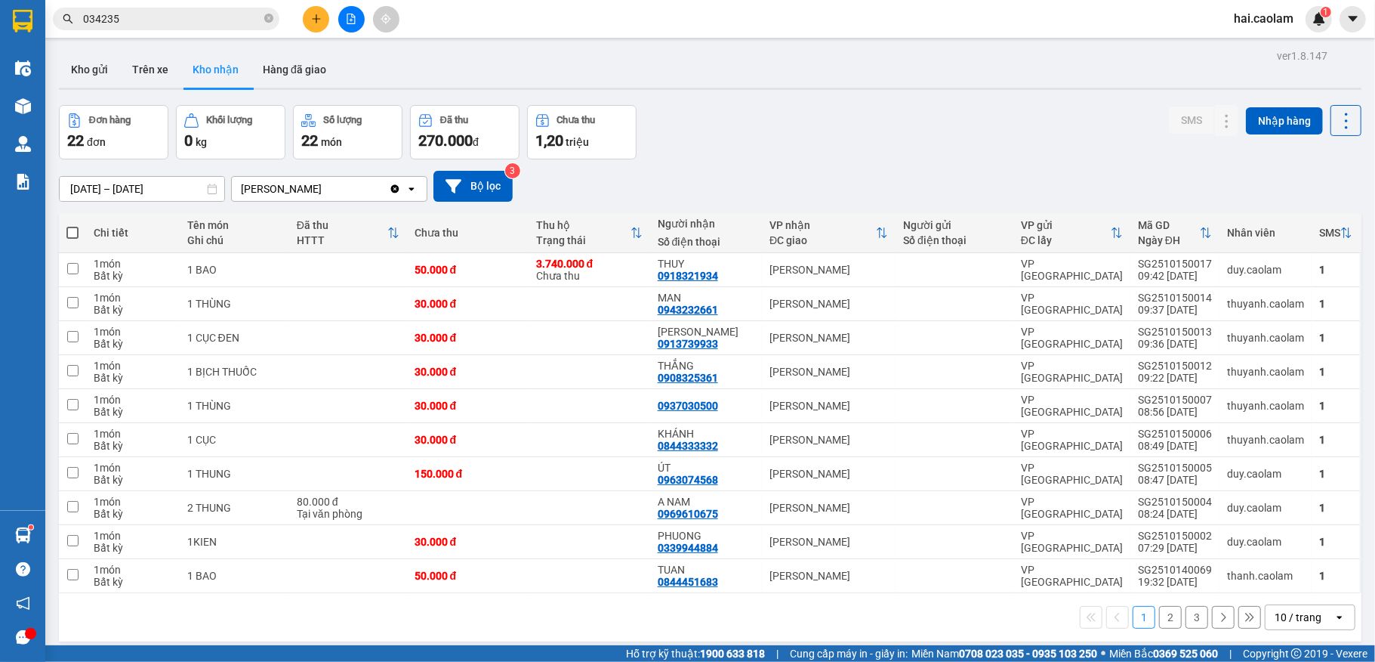
click at [165, 18] on input "034235" at bounding box center [172, 19] width 178 height 17
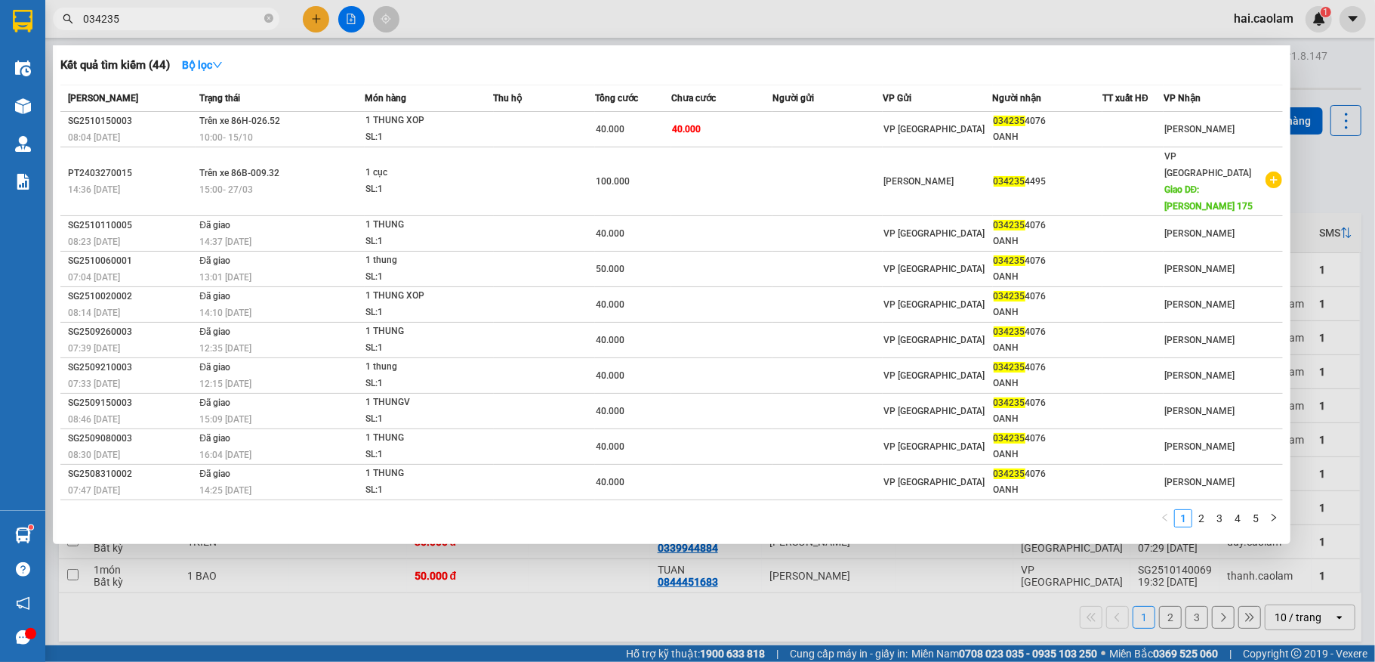
click at [165, 18] on input "034235" at bounding box center [172, 19] width 178 height 17
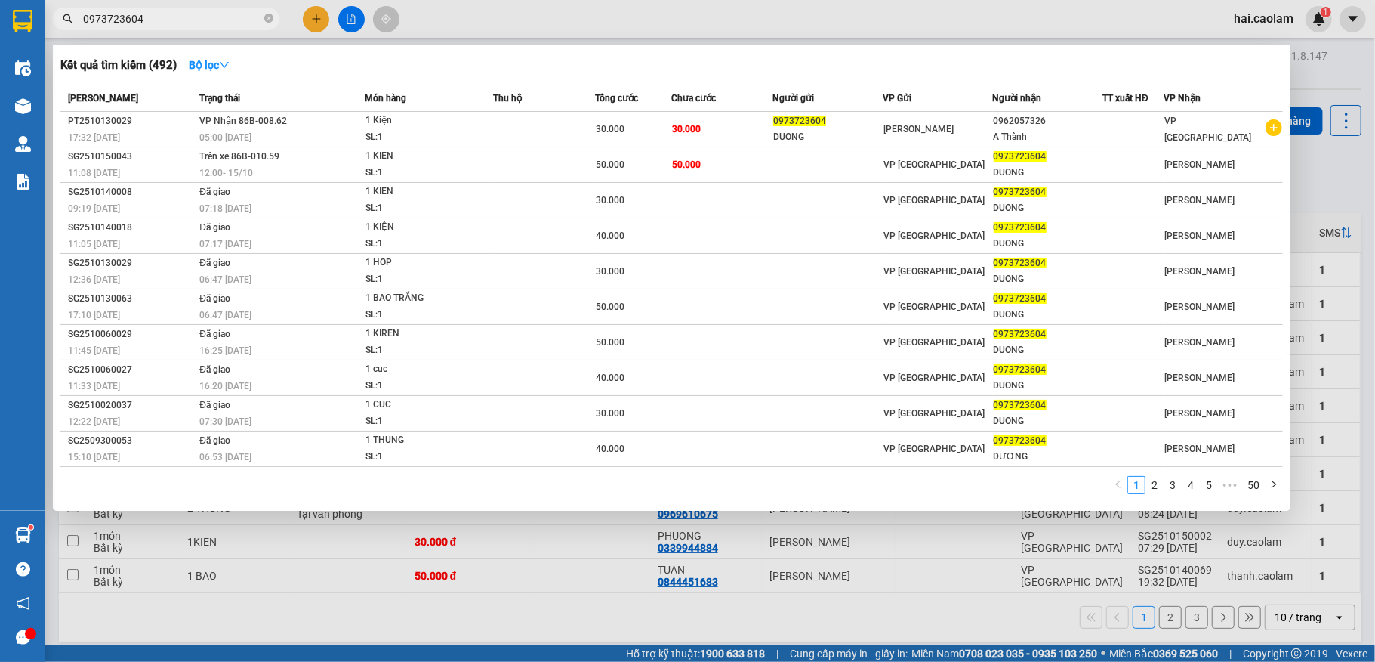
type input "0973723604"
